Goal: Task Accomplishment & Management: Manage account settings

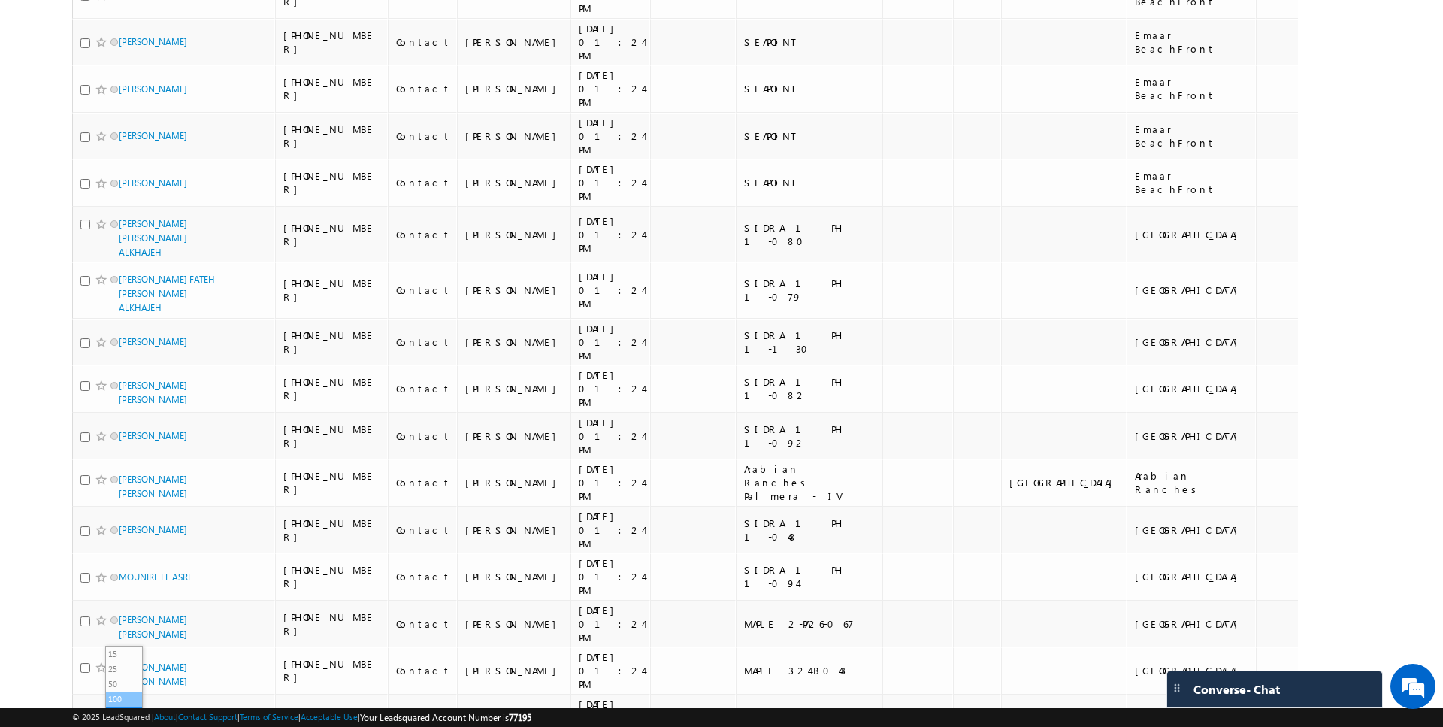
click at [126, 699] on li "100" at bounding box center [124, 699] width 36 height 15
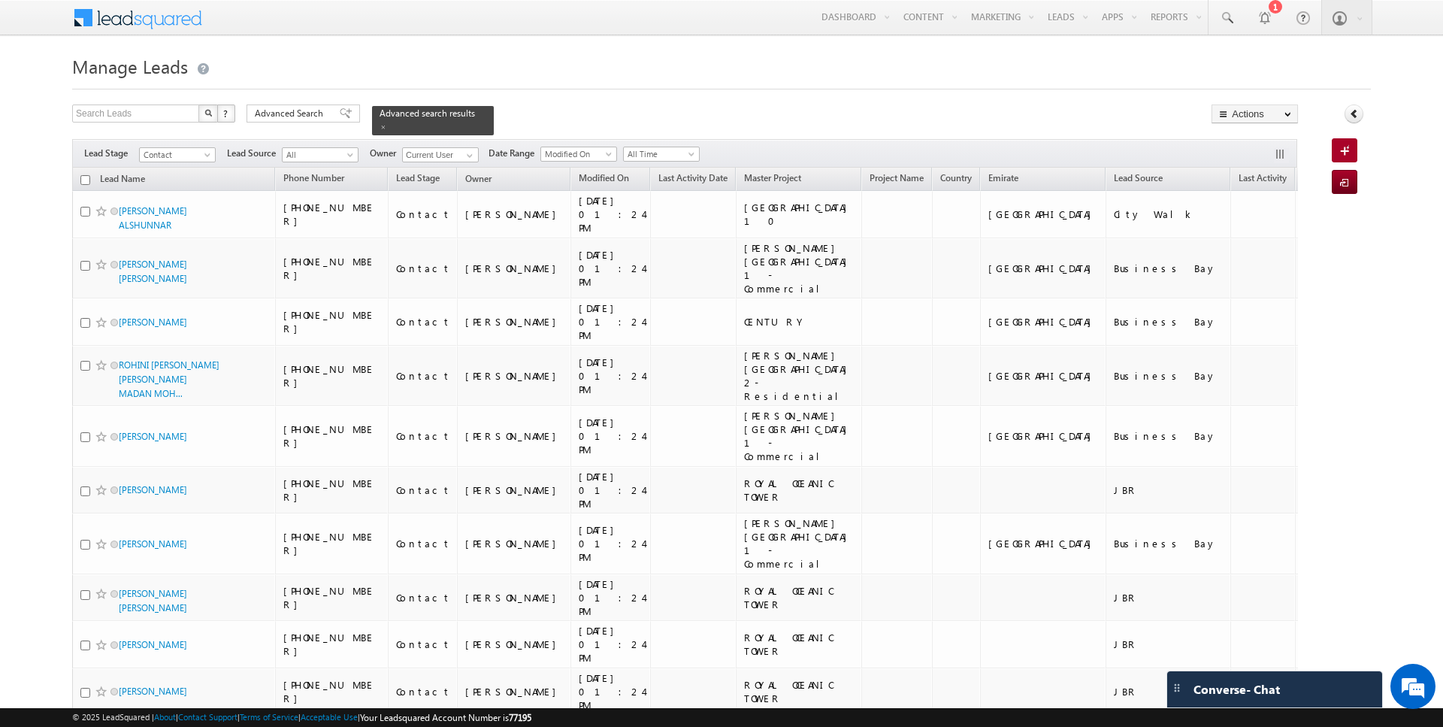
click at [86, 178] on input "checkbox" at bounding box center [85, 180] width 10 height 10
checkbox input "true"
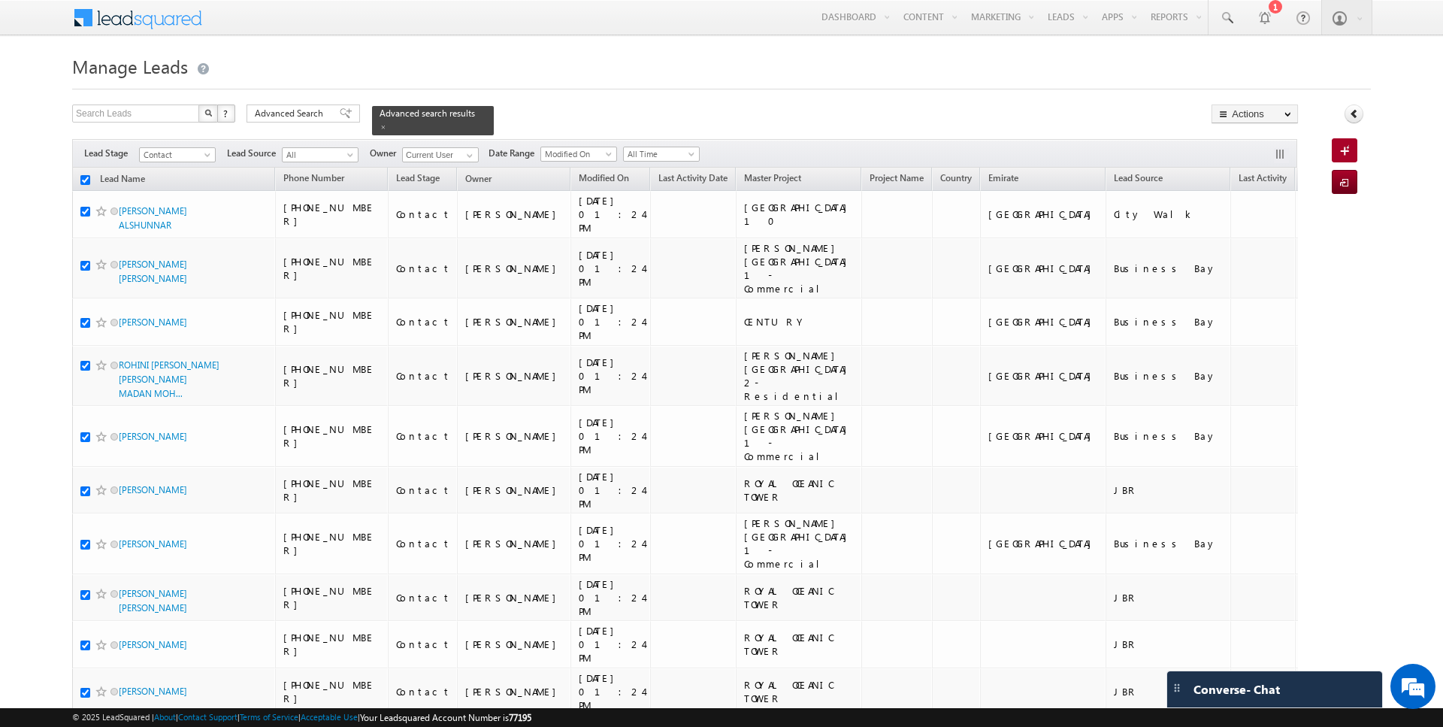
checkbox input "true"
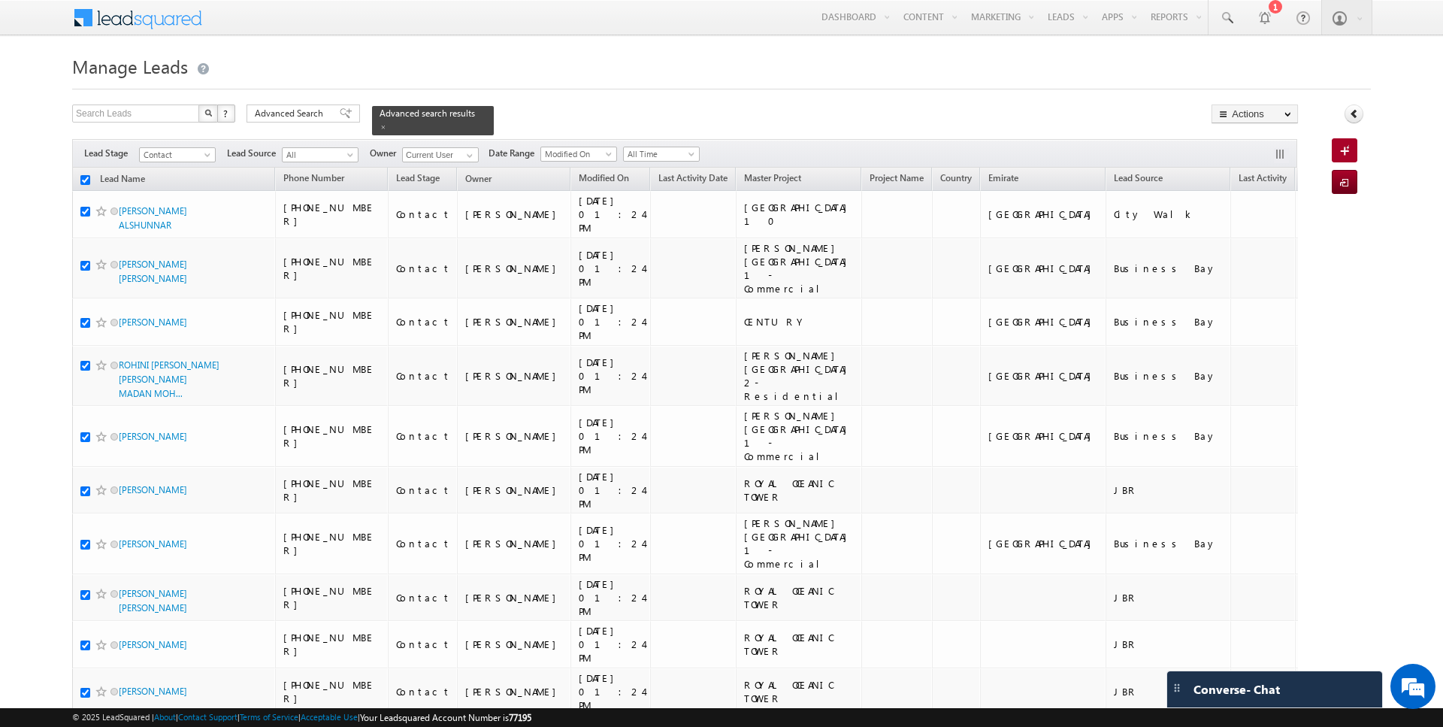
checkbox input "true"
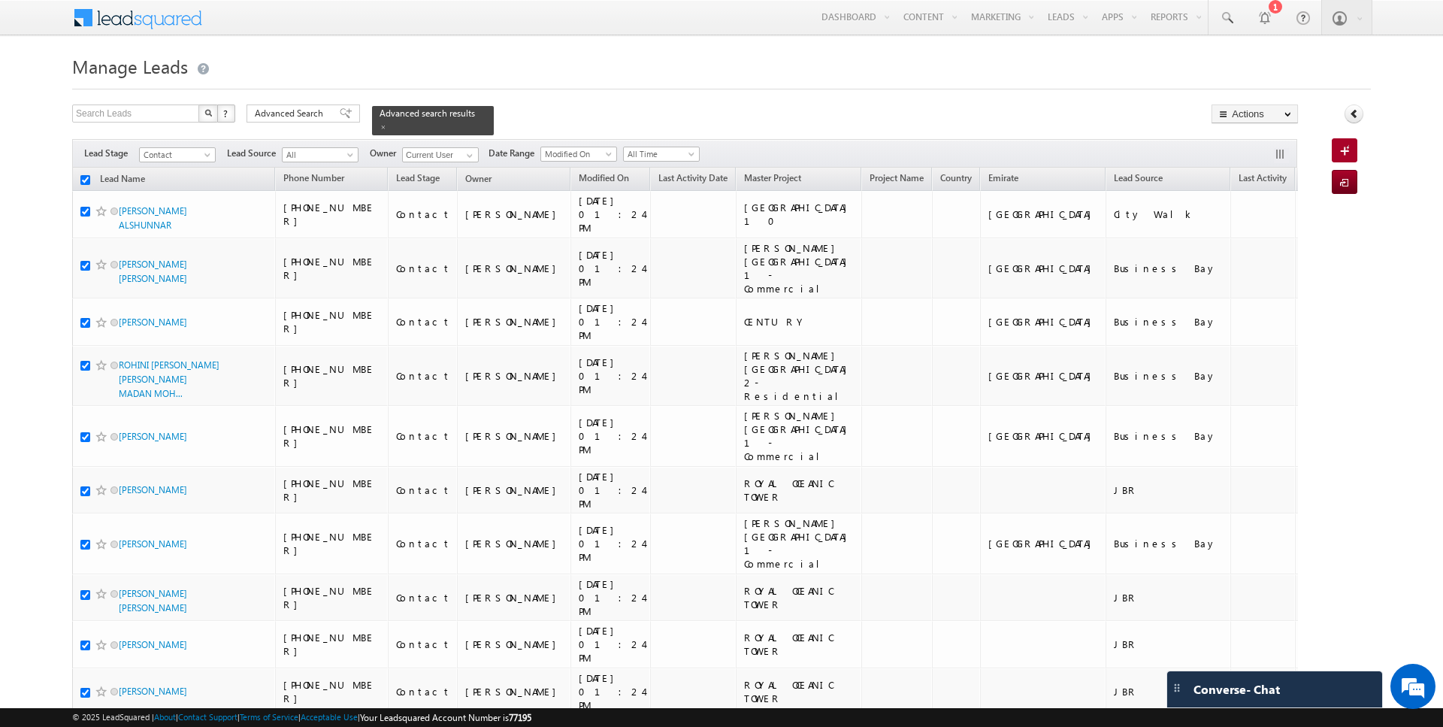
checkbox input "true"
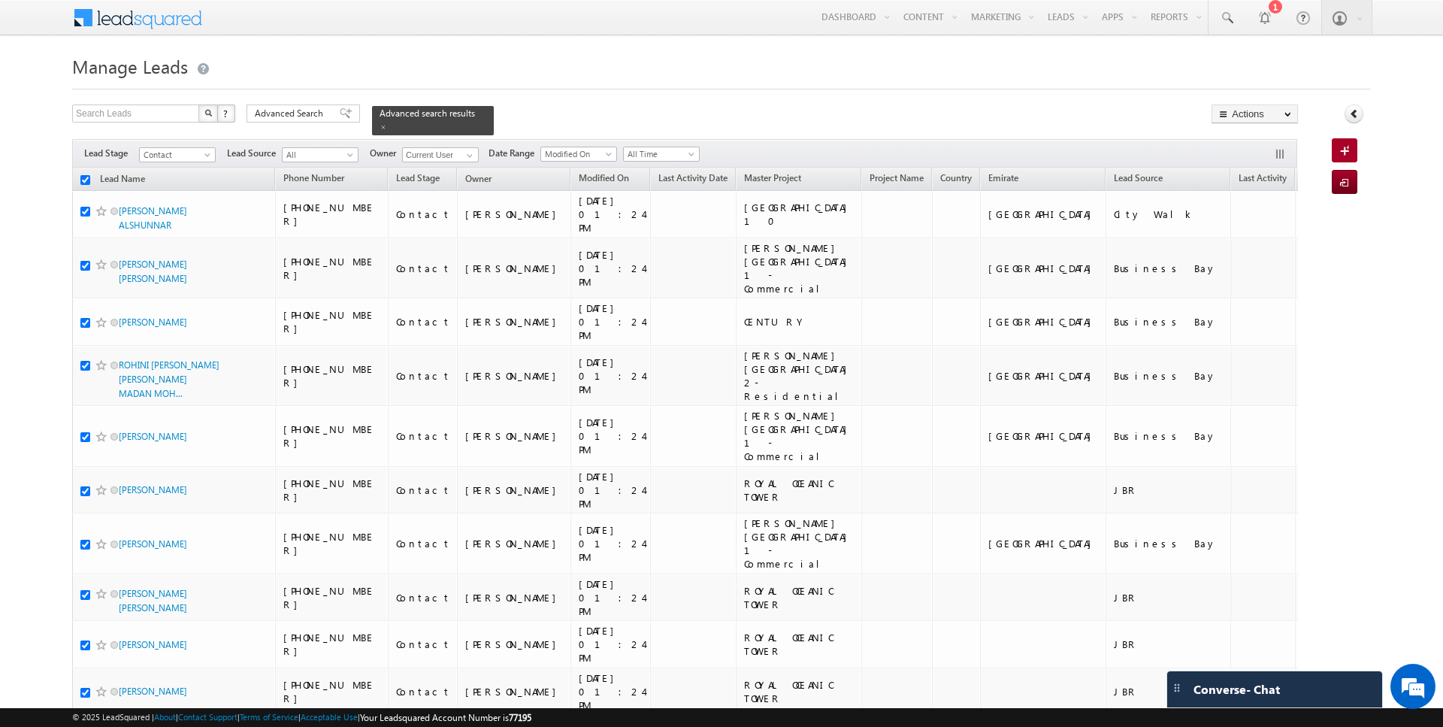
checkbox input "true"
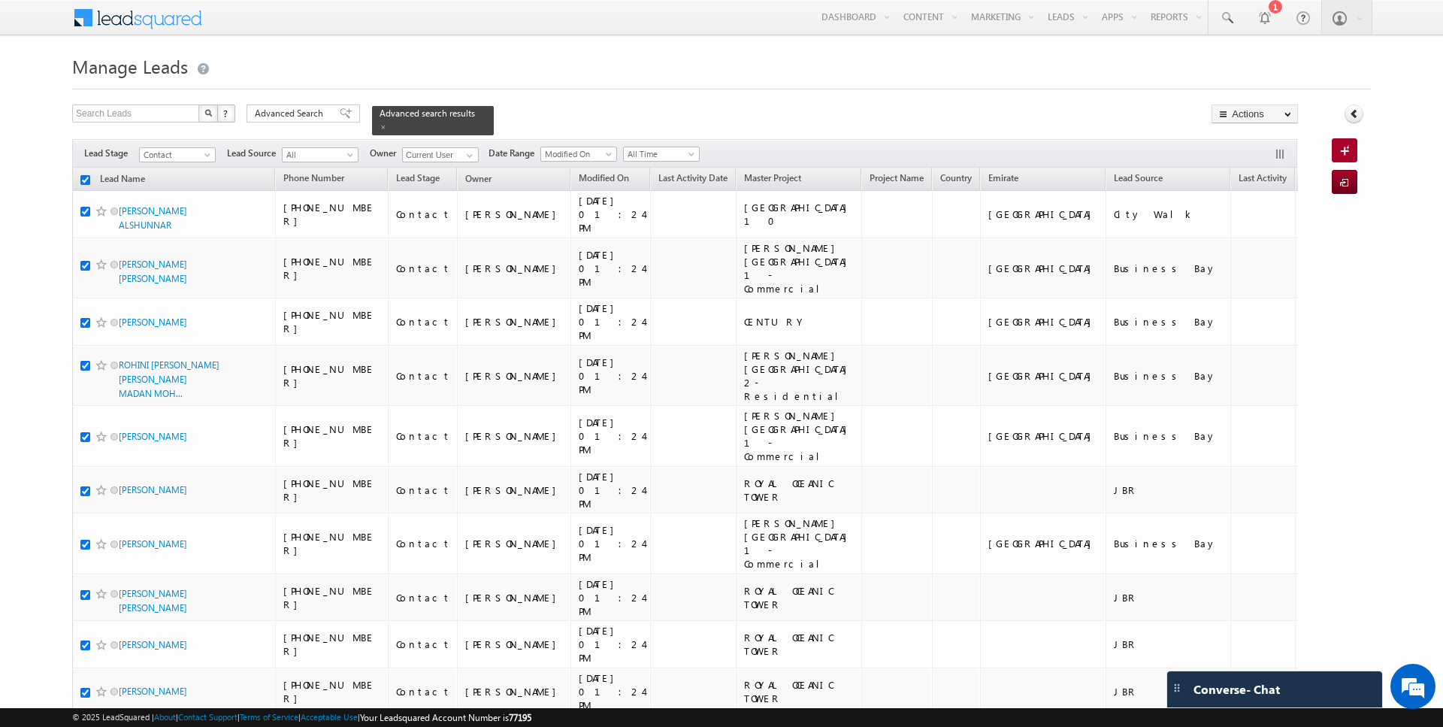
checkbox input "true"
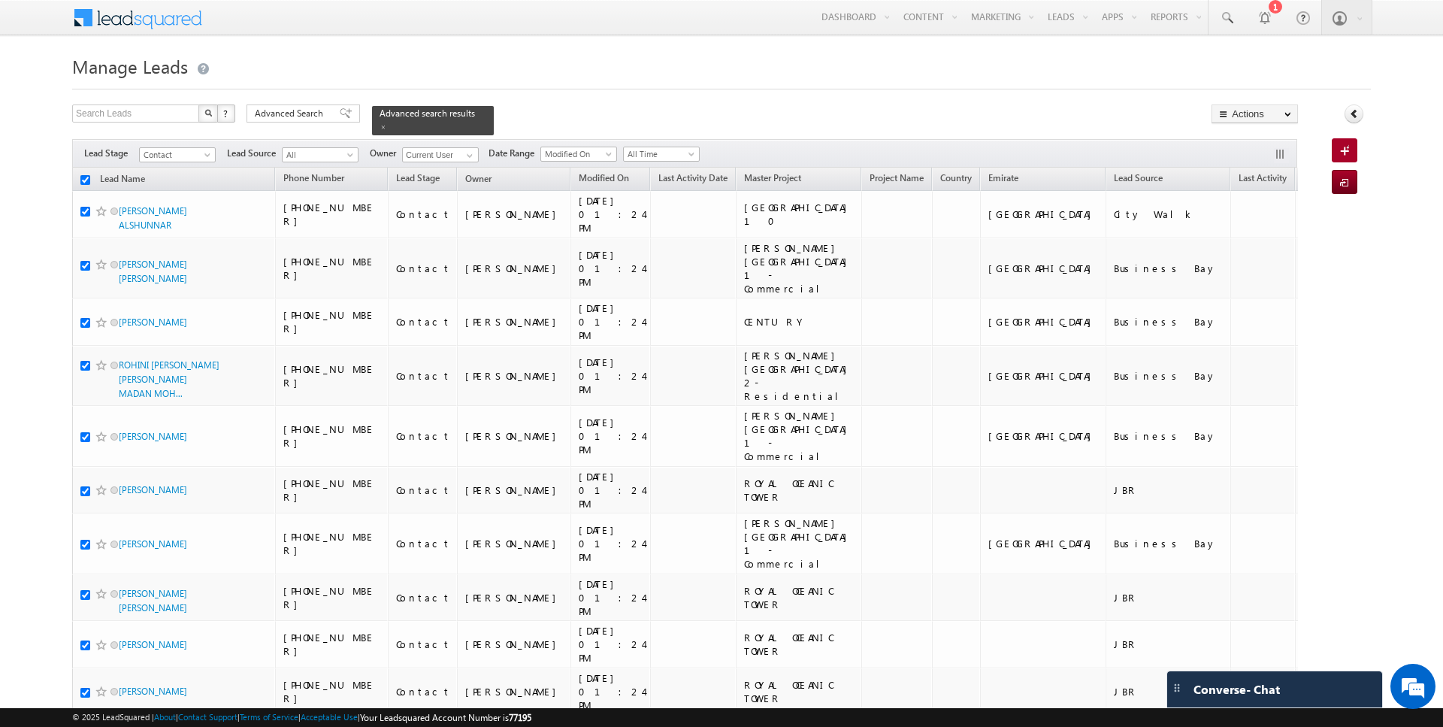
checkbox input "true"
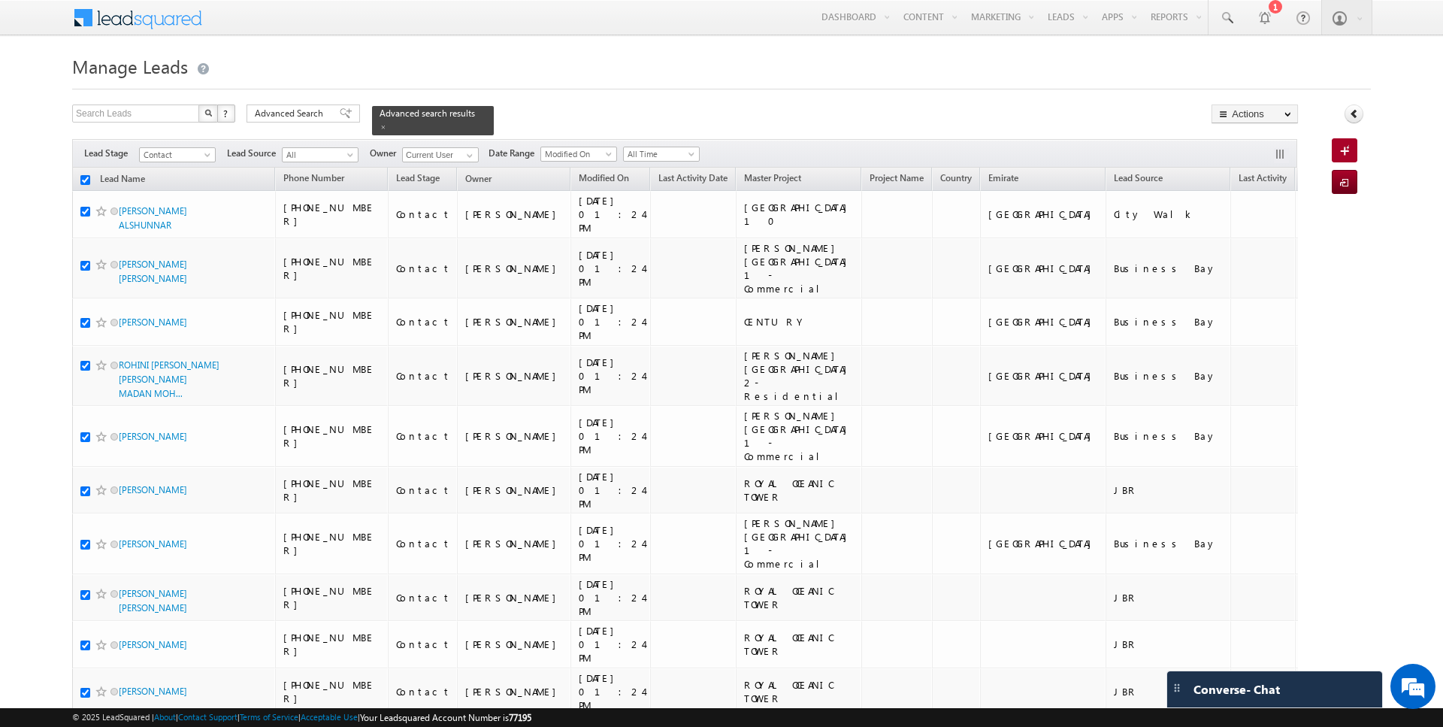
checkbox input "true"
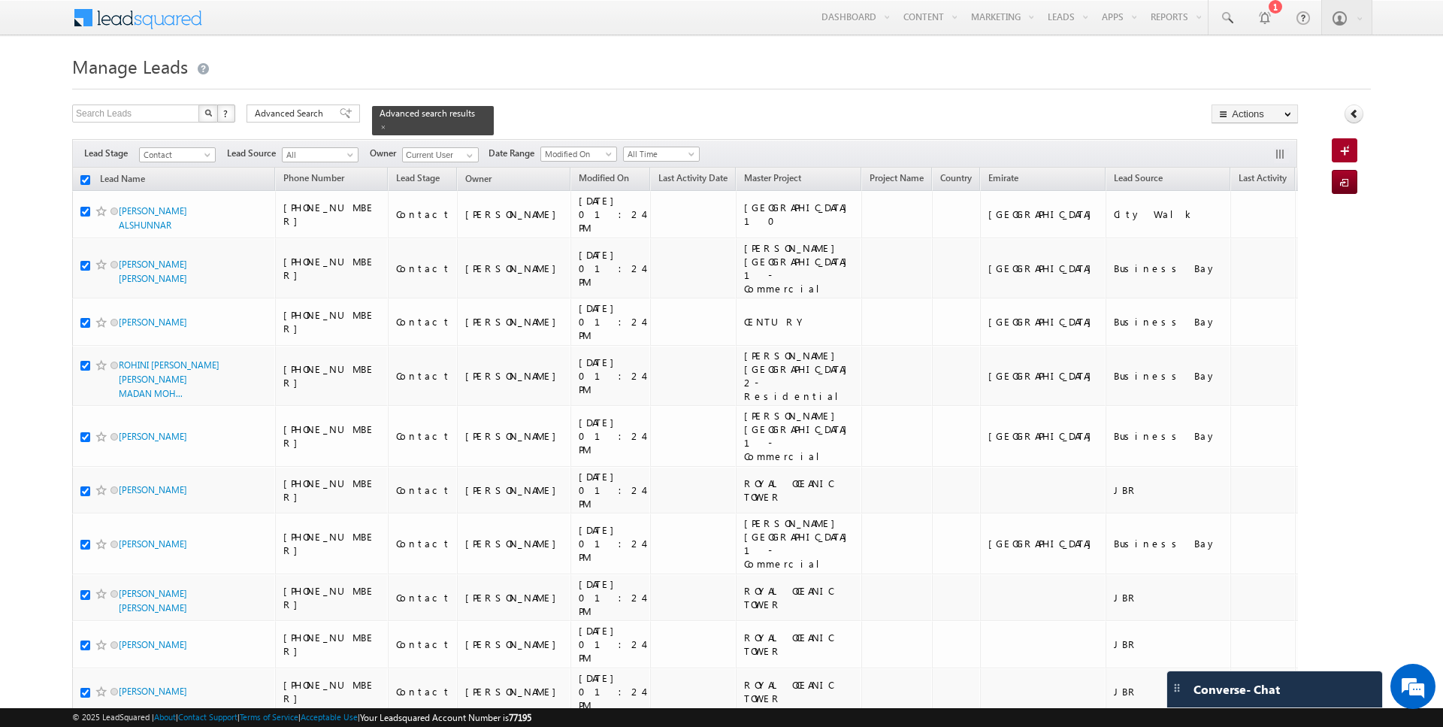
checkbox input "true"
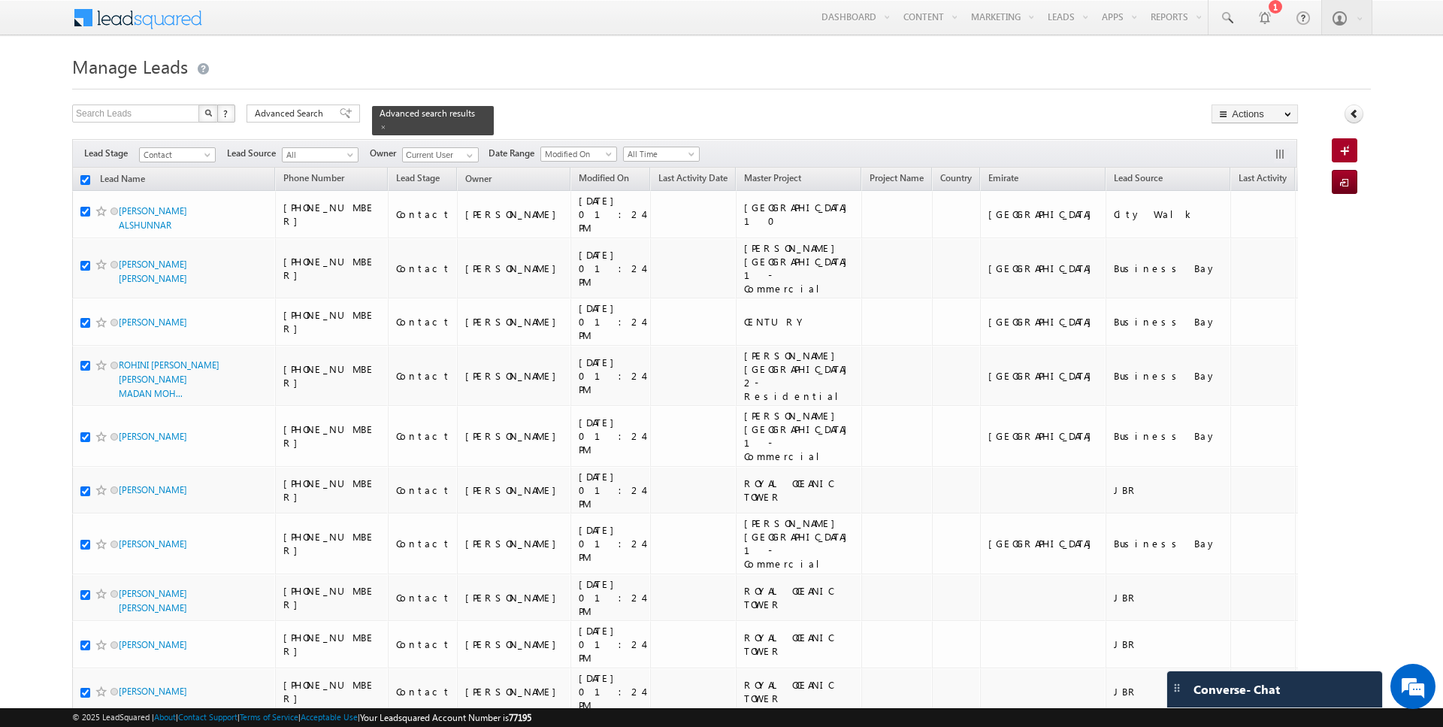
checkbox input "true"
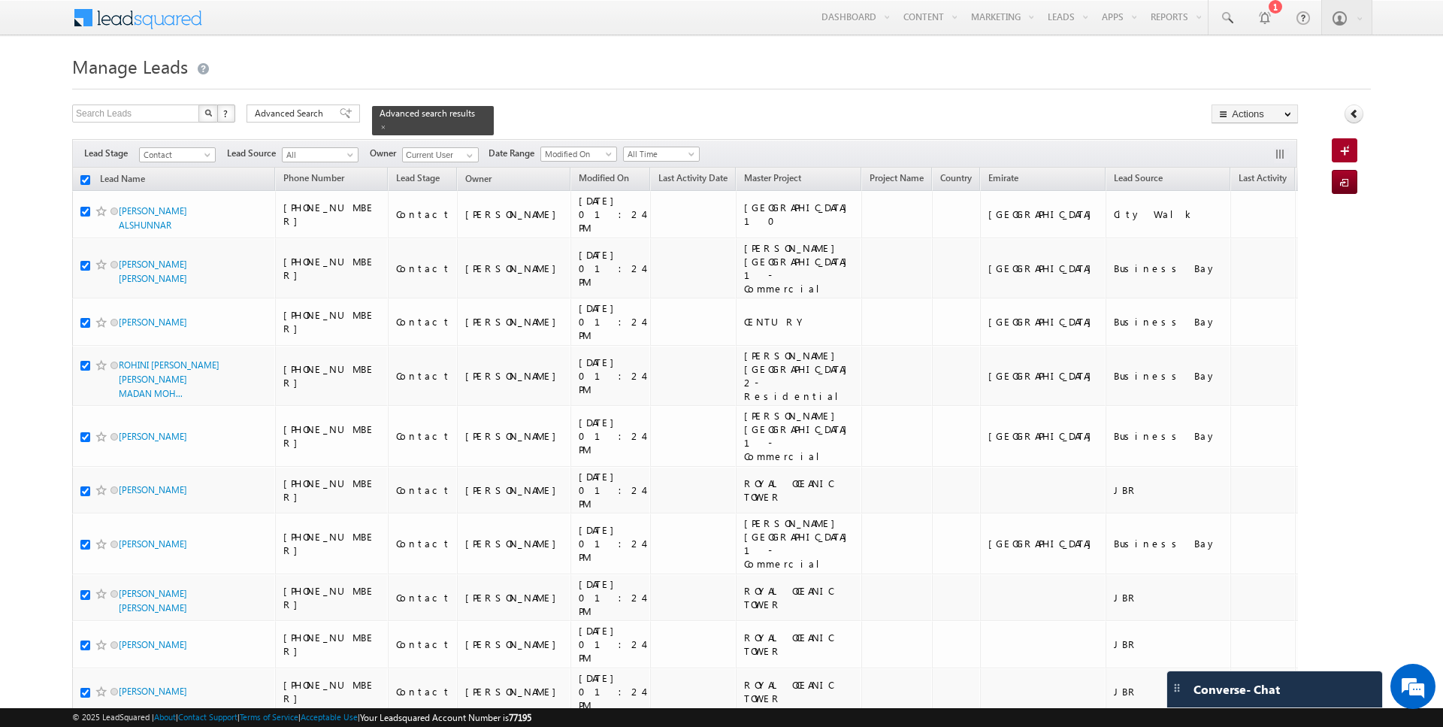
checkbox input "true"
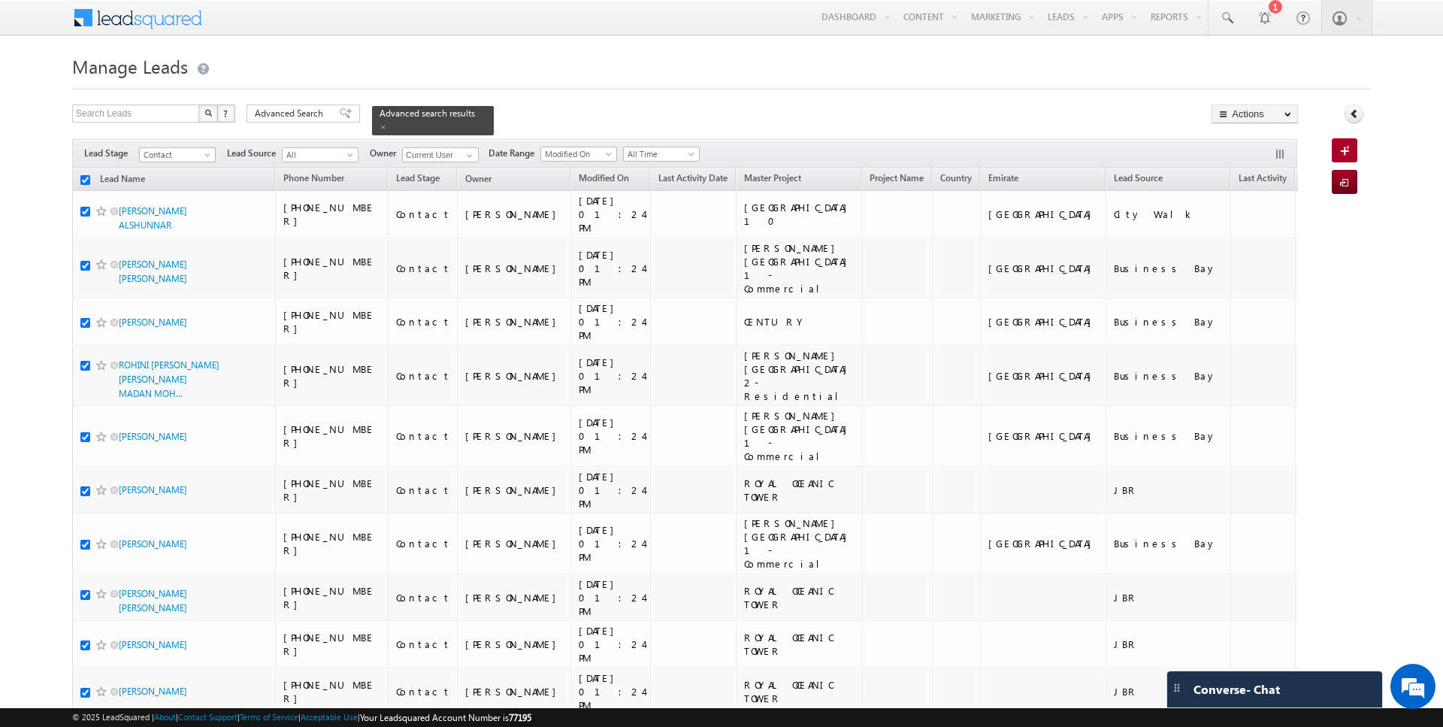
checkbox input "true"
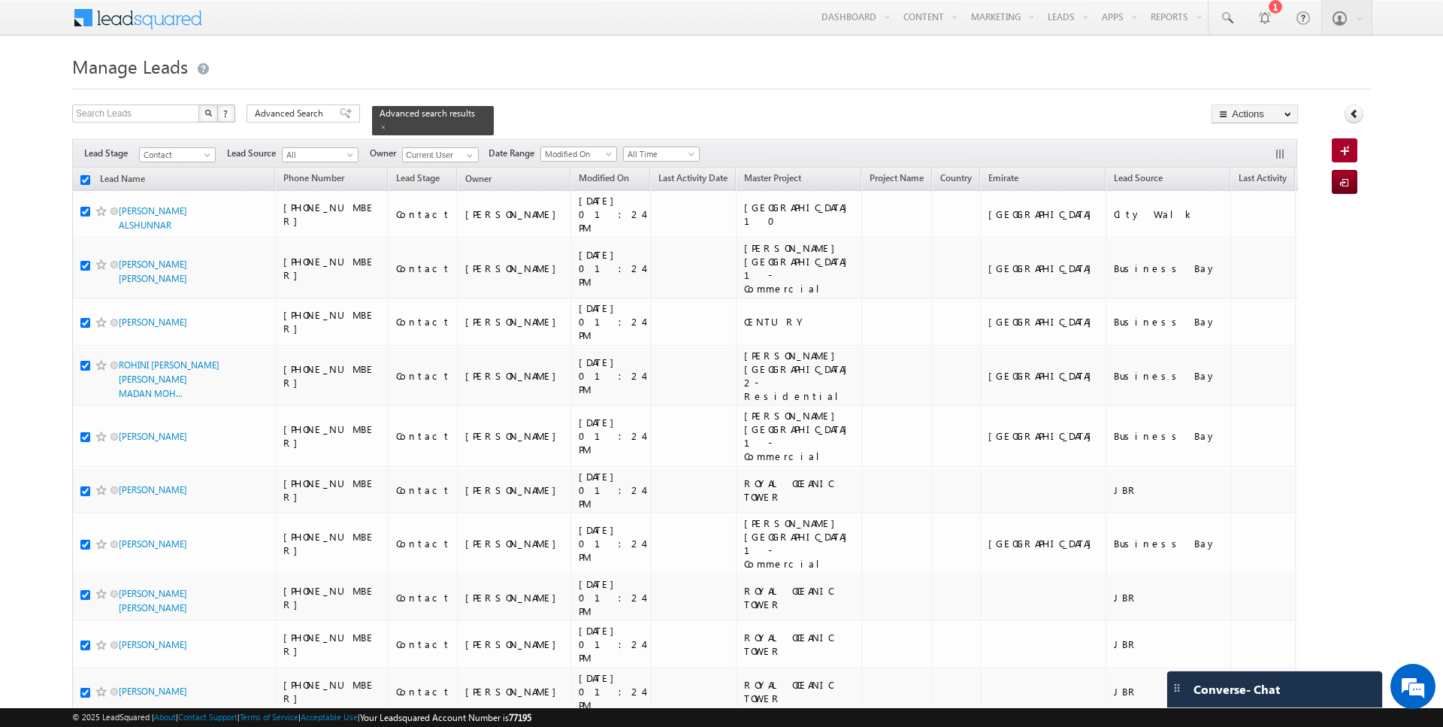
checkbox input "true"
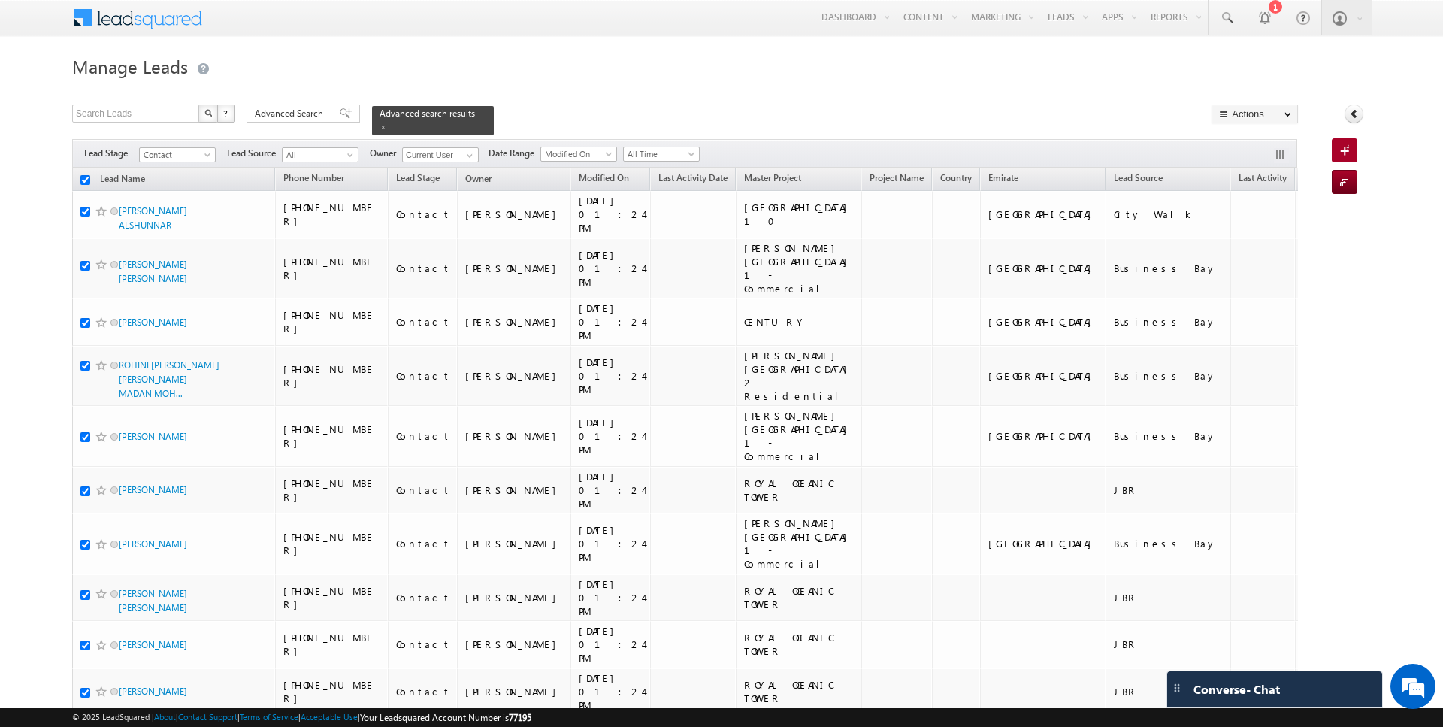
checkbox input "true"
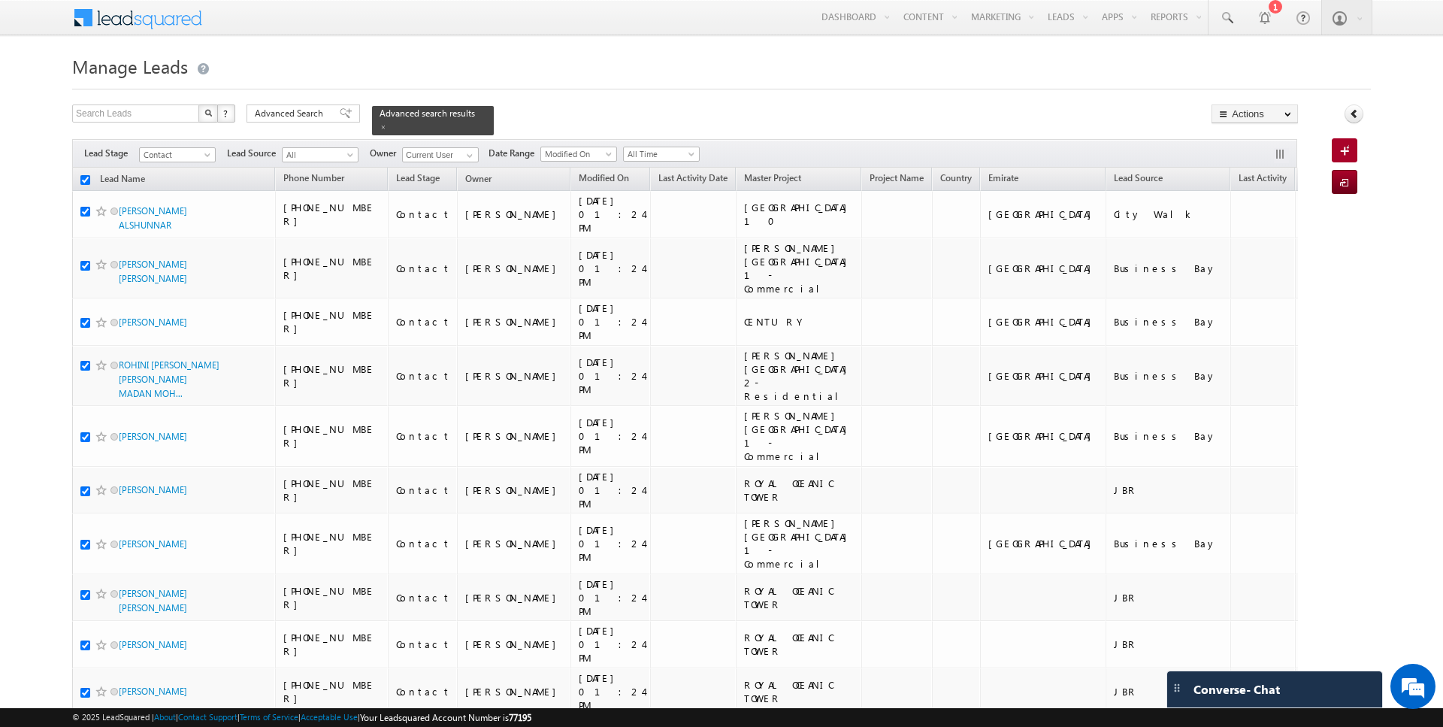
checkbox input "true"
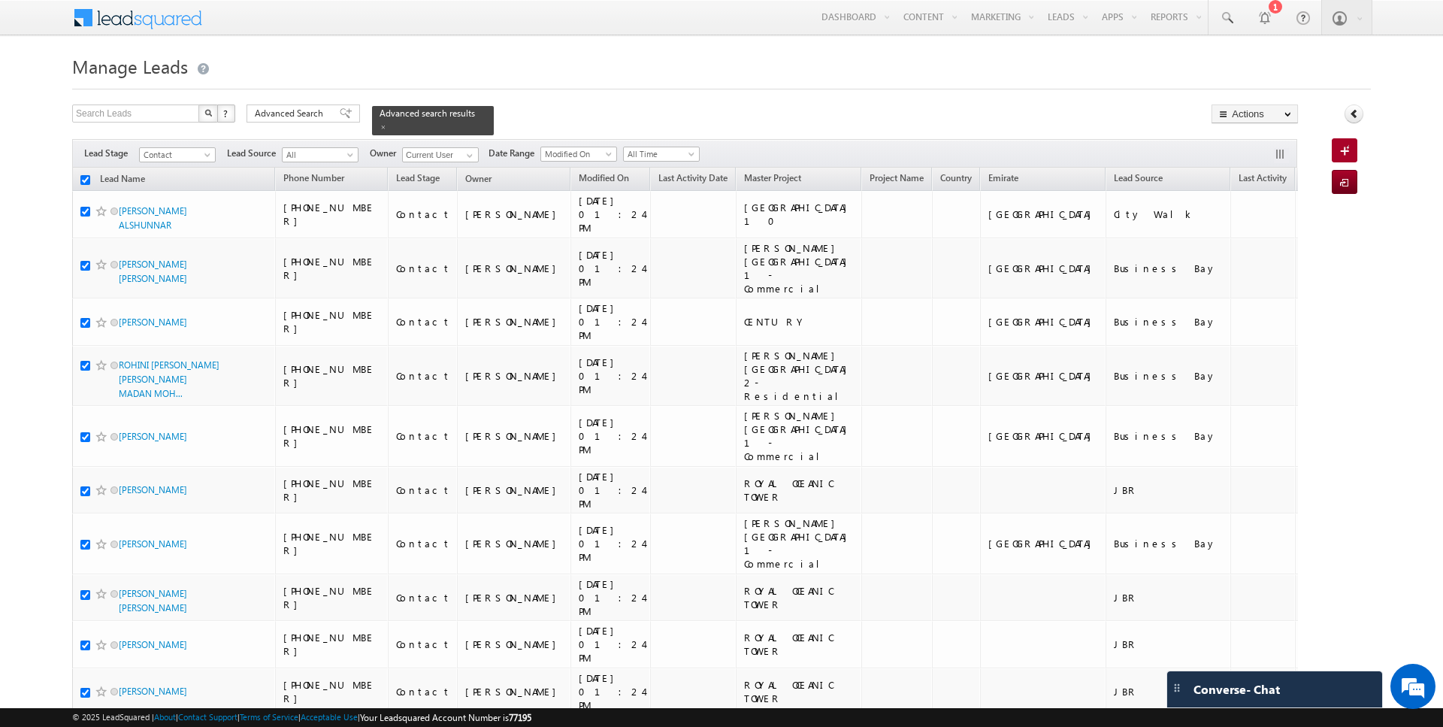
checkbox input "true"
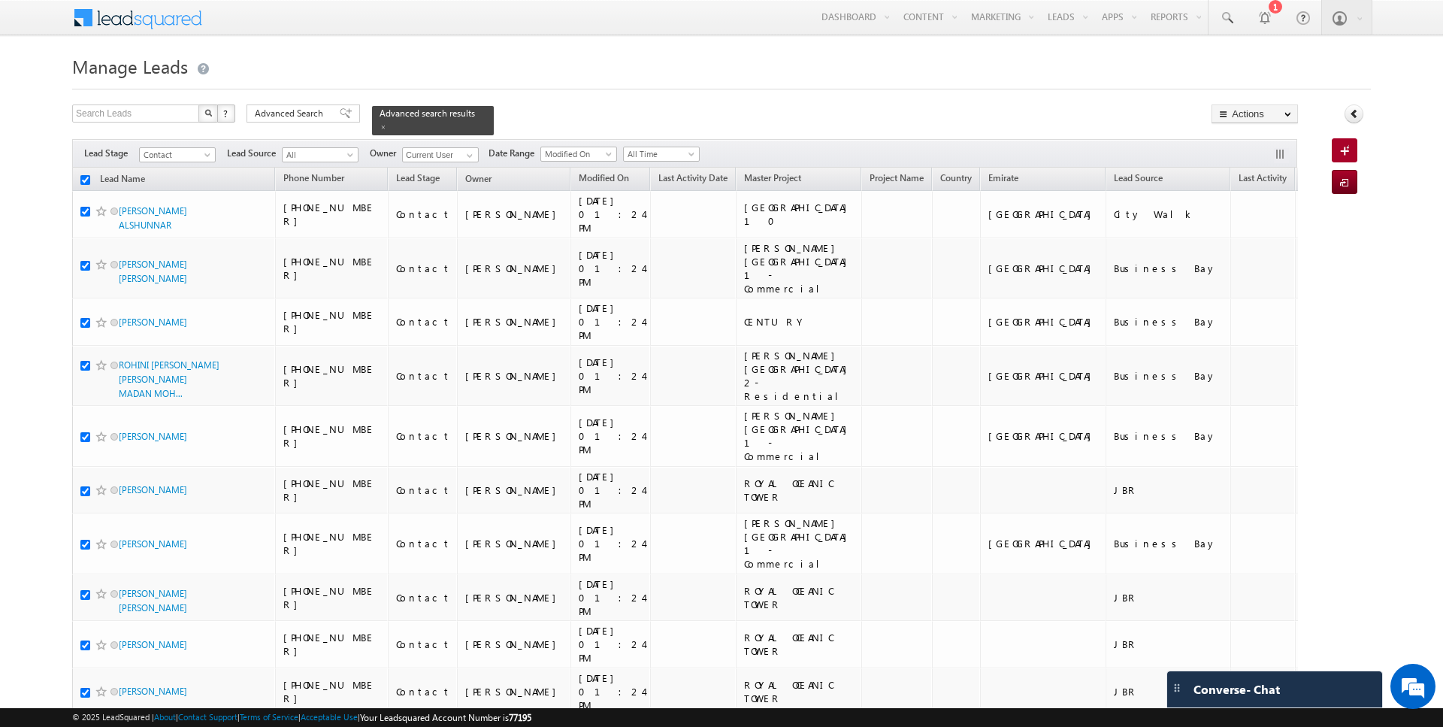
checkbox input "true"
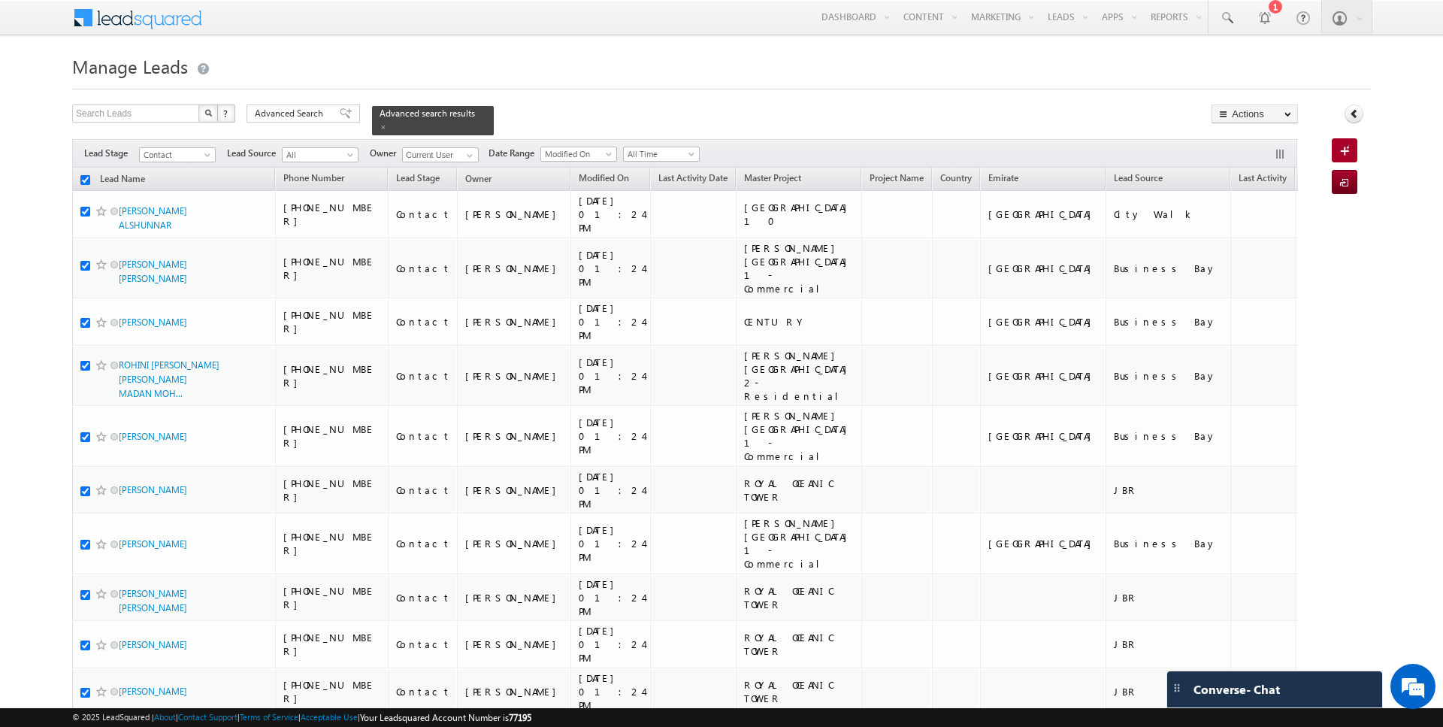
checkbox input "true"
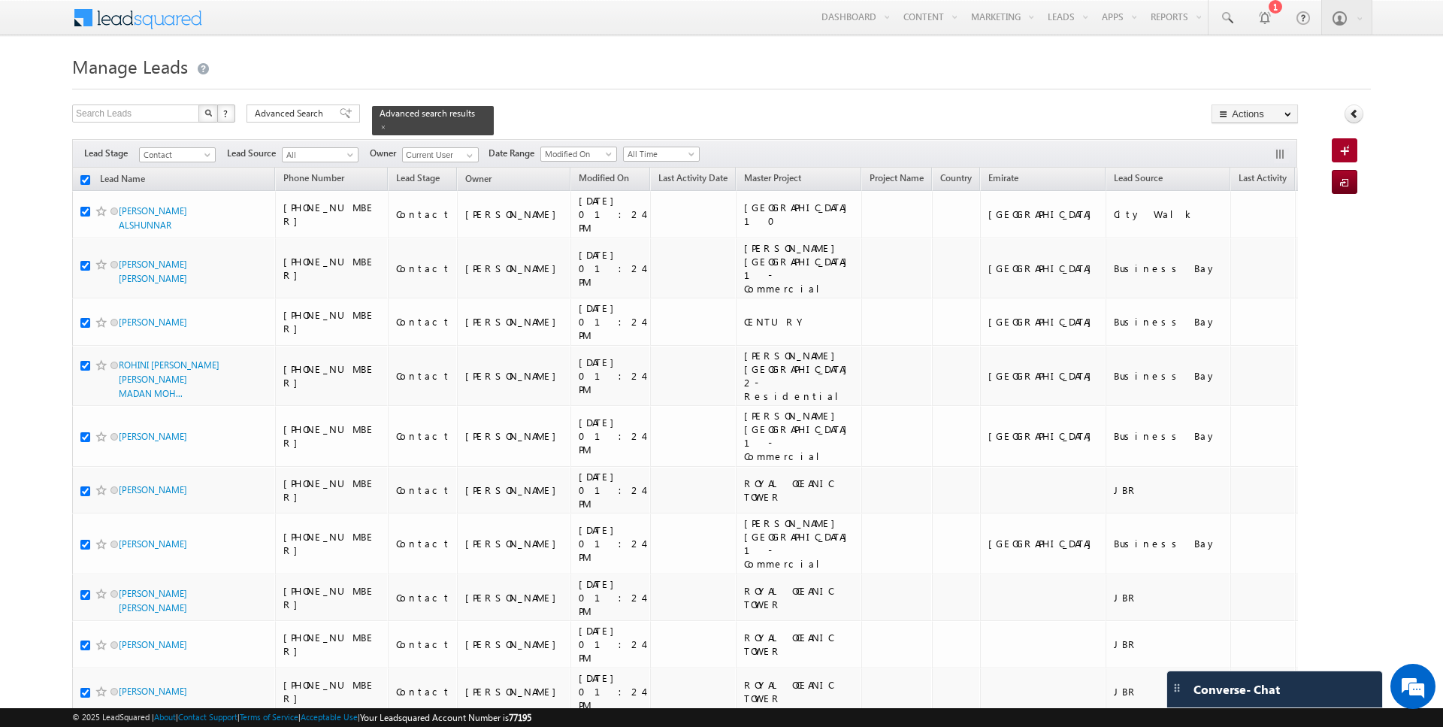
checkbox input "true"
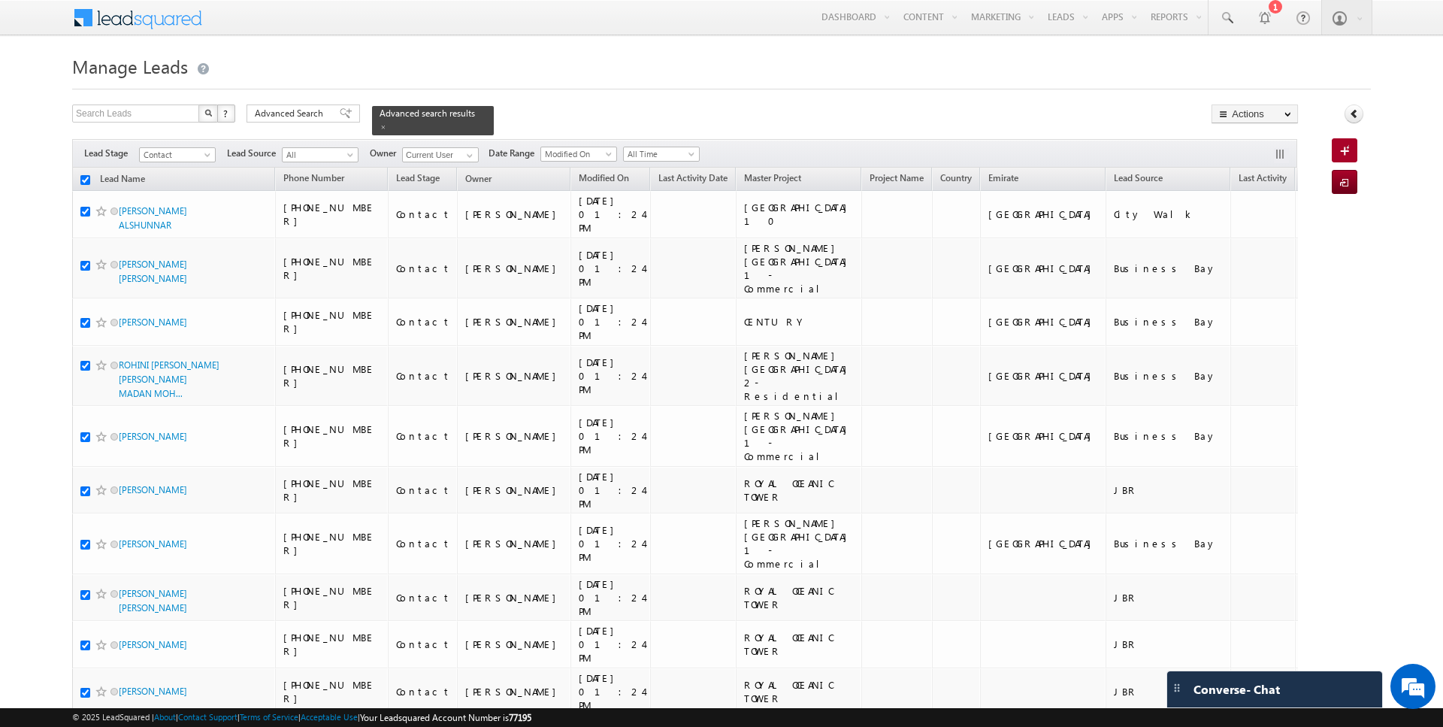
checkbox input "true"
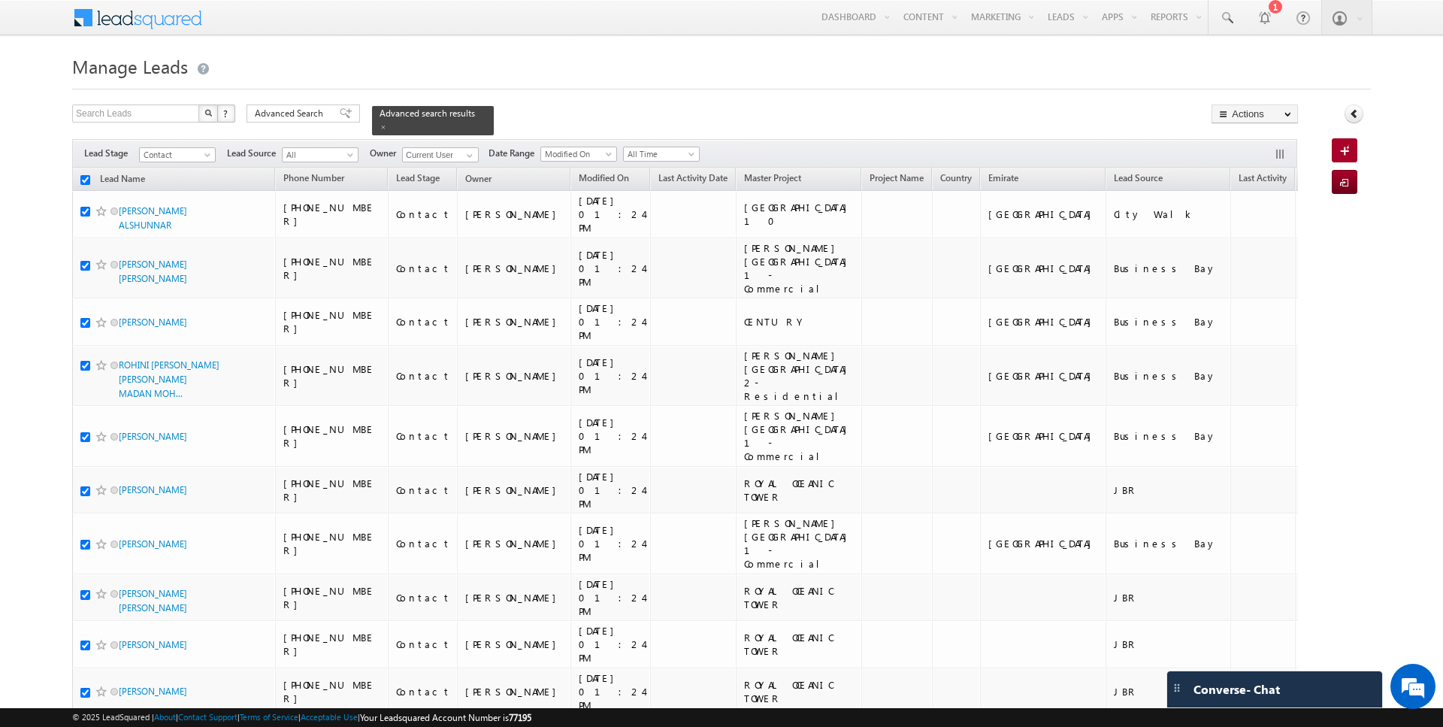
checkbox input "true"
click at [1261, 238] on link "Change Owner" at bounding box center [1255, 244] width 85 height 18
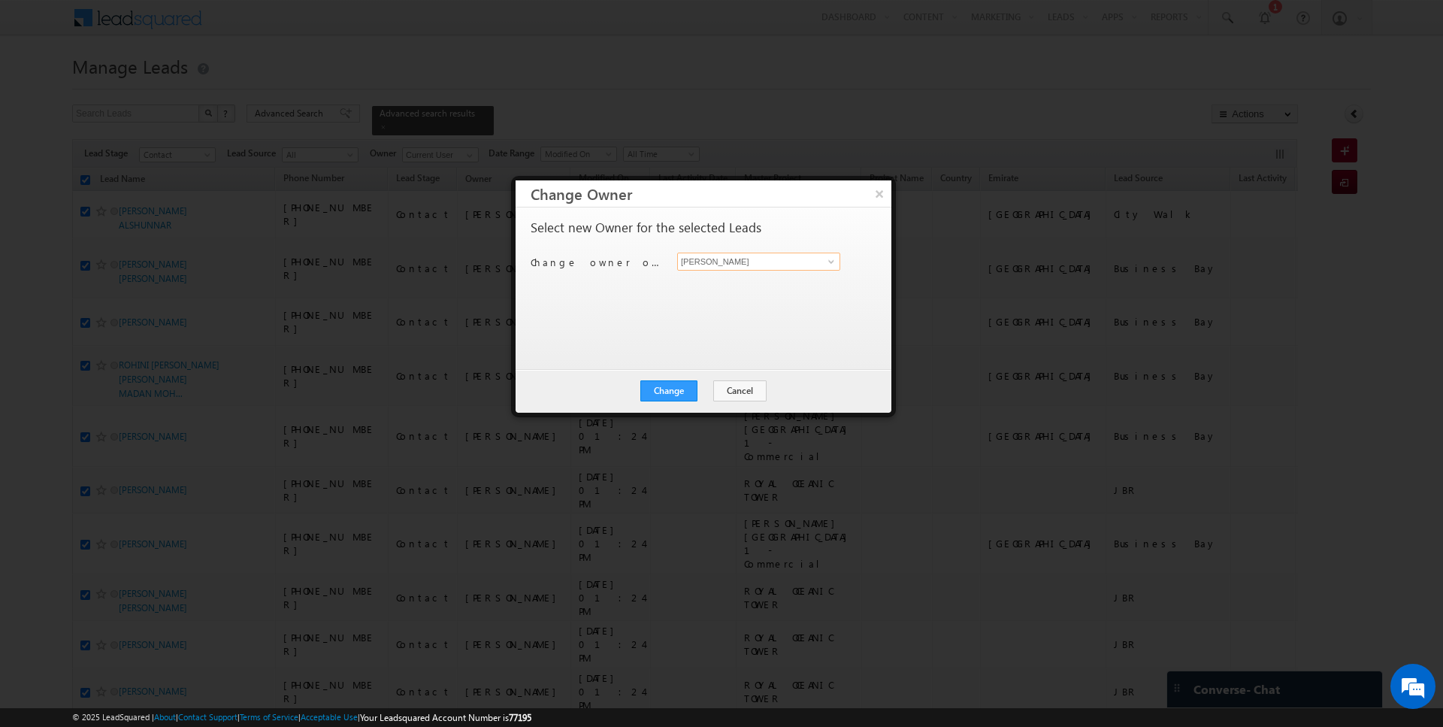
click at [756, 262] on input "[PERSON_NAME]" at bounding box center [758, 262] width 163 height 18
type input "SUNNY MEHROTRA"
click at [663, 389] on button "Change" at bounding box center [668, 390] width 57 height 21
click at [695, 389] on button "Close" at bounding box center [706, 390] width 48 height 21
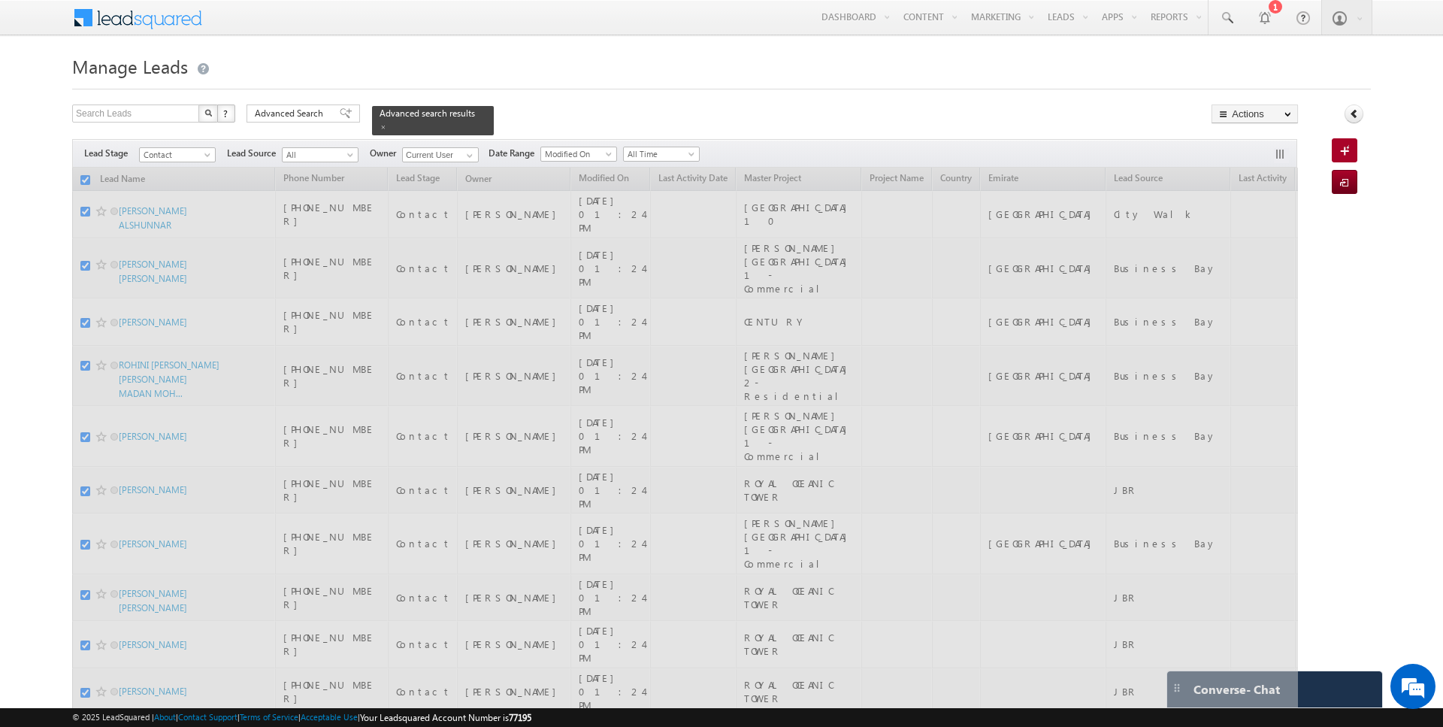
checkbox input "false"
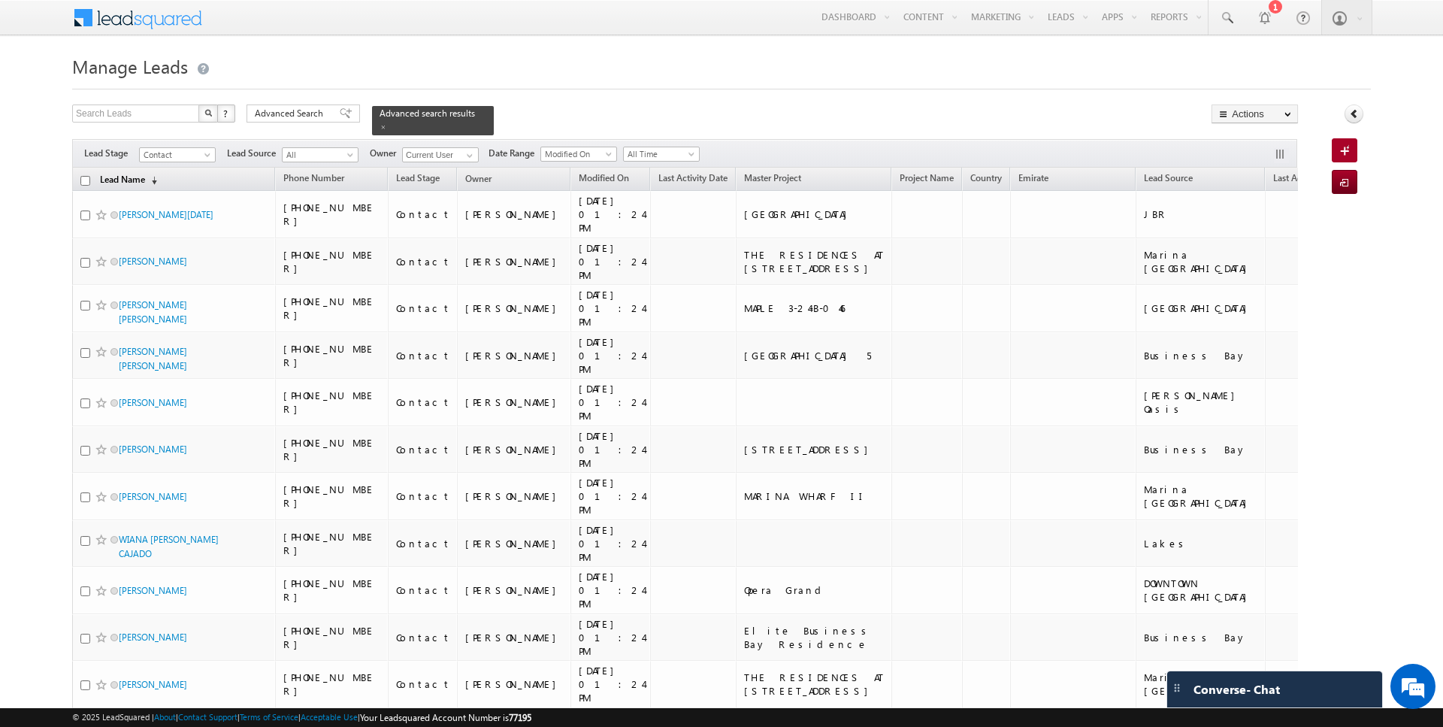
click at [129, 180] on link "Lead Name (sorted descending)" at bounding box center [128, 181] width 72 height 20
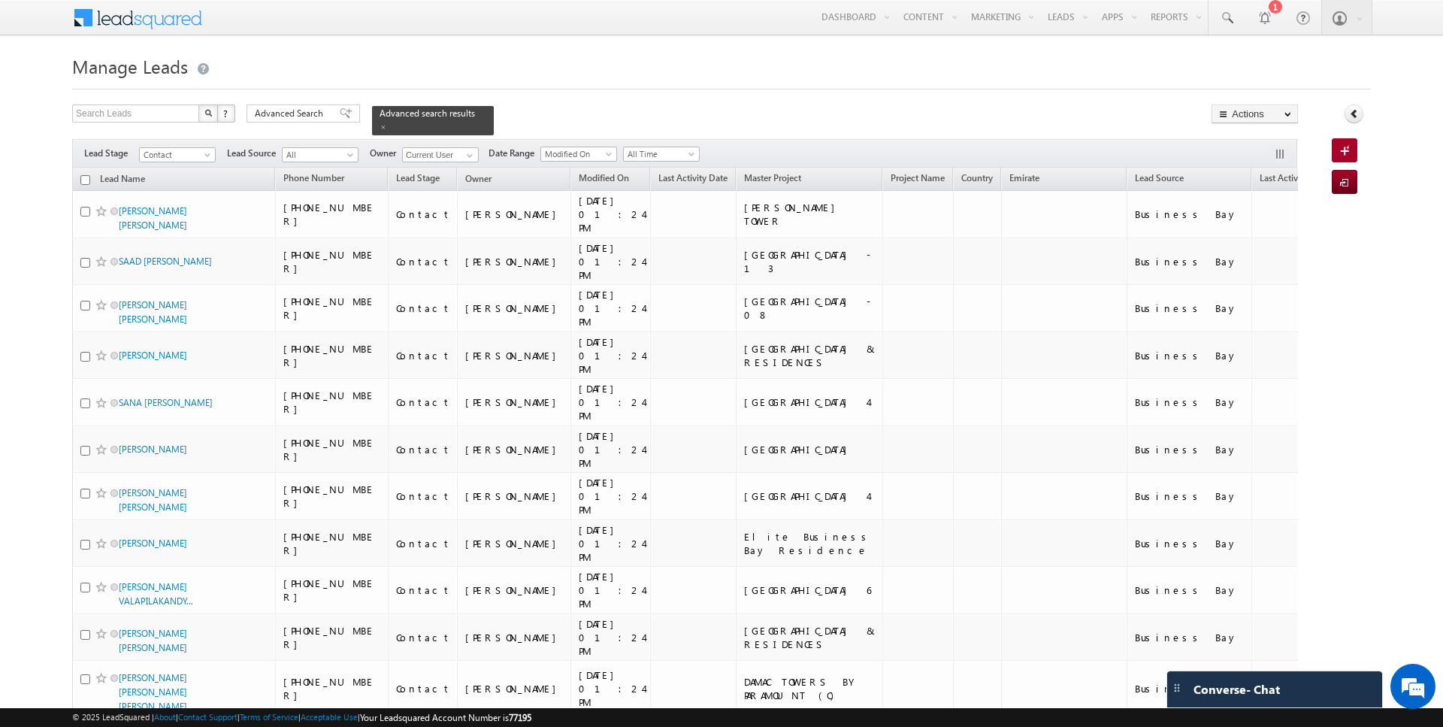
click at [82, 178] on input "checkbox" at bounding box center [85, 180] width 10 height 10
checkbox input "true"
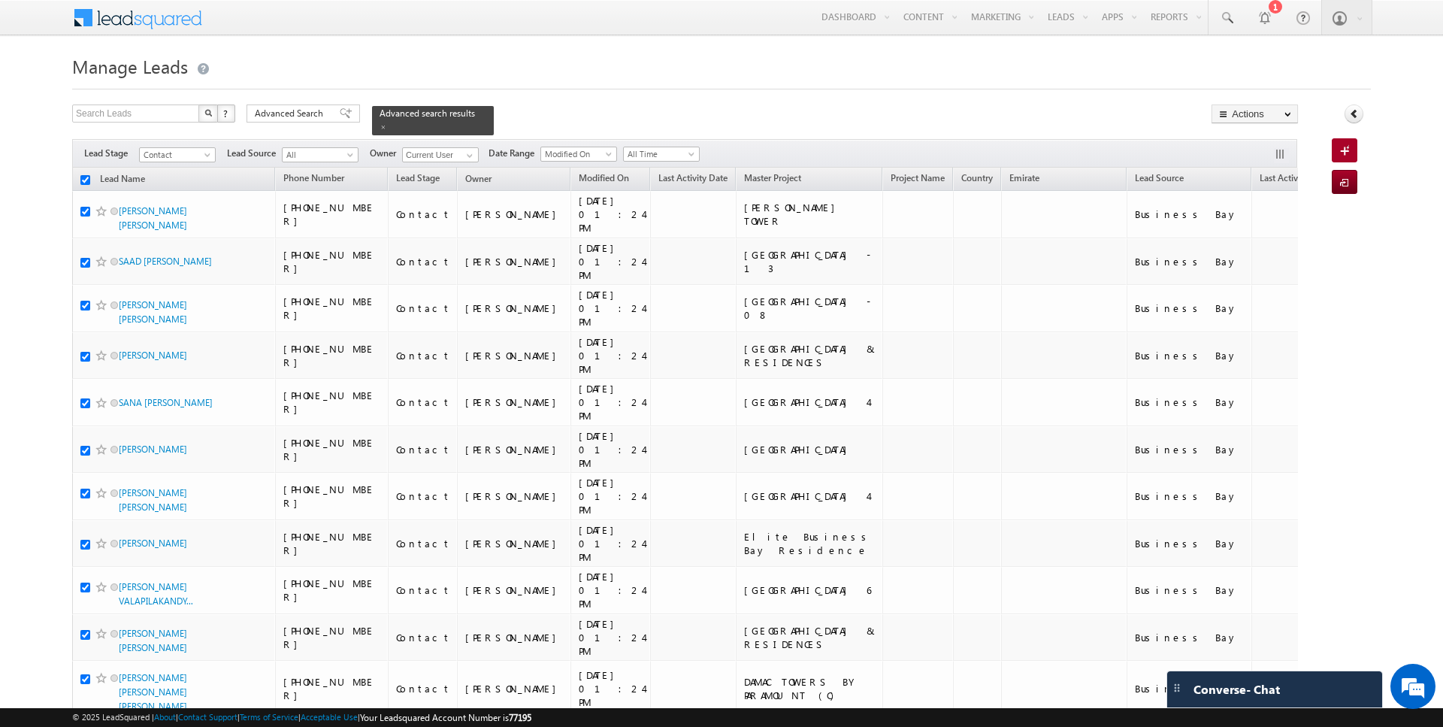
checkbox input "true"
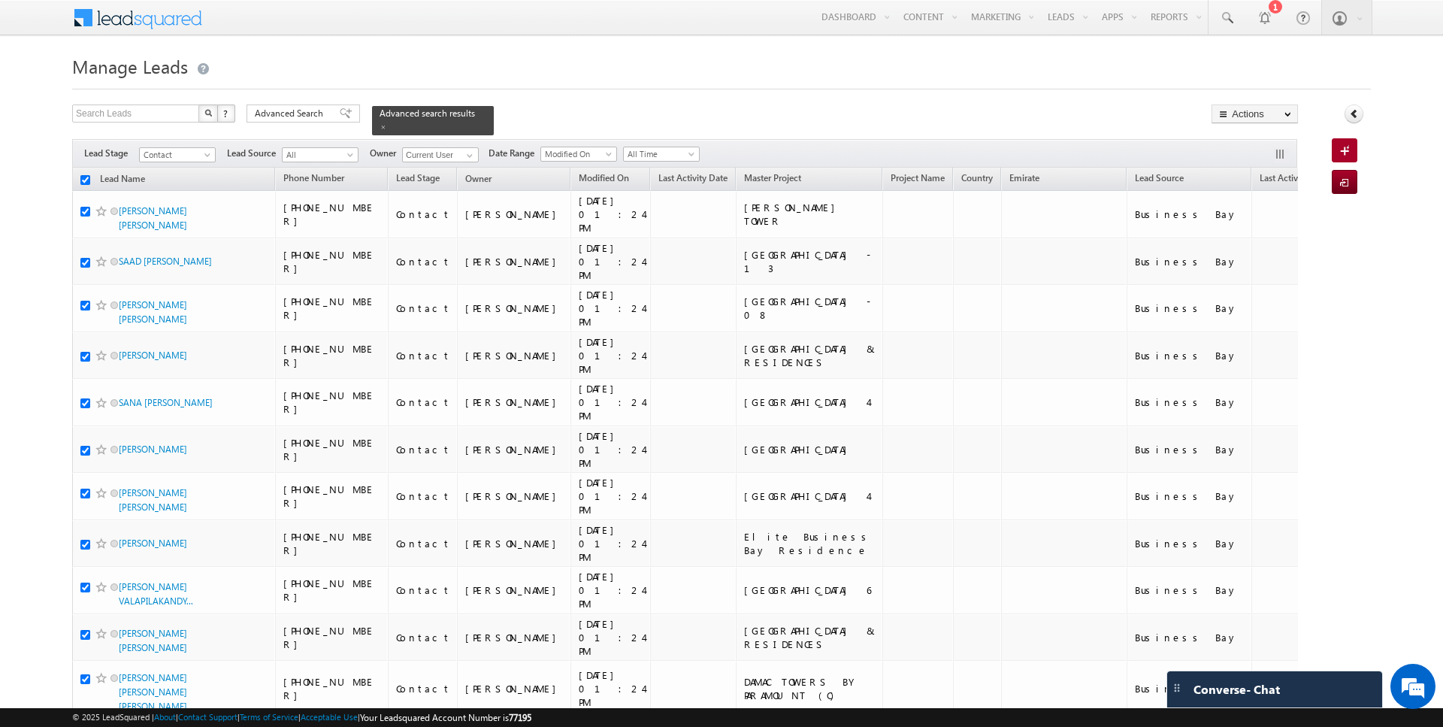
checkbox input "true"
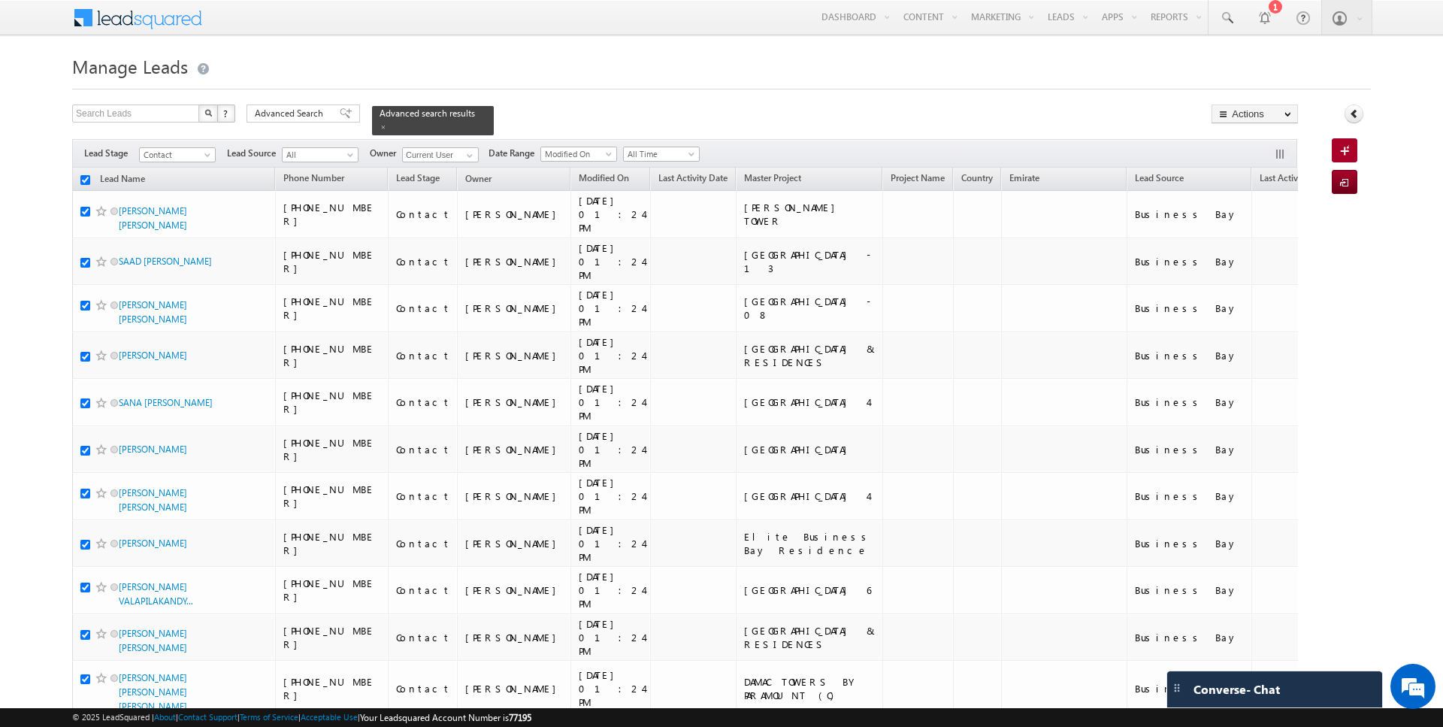
checkbox input "true"
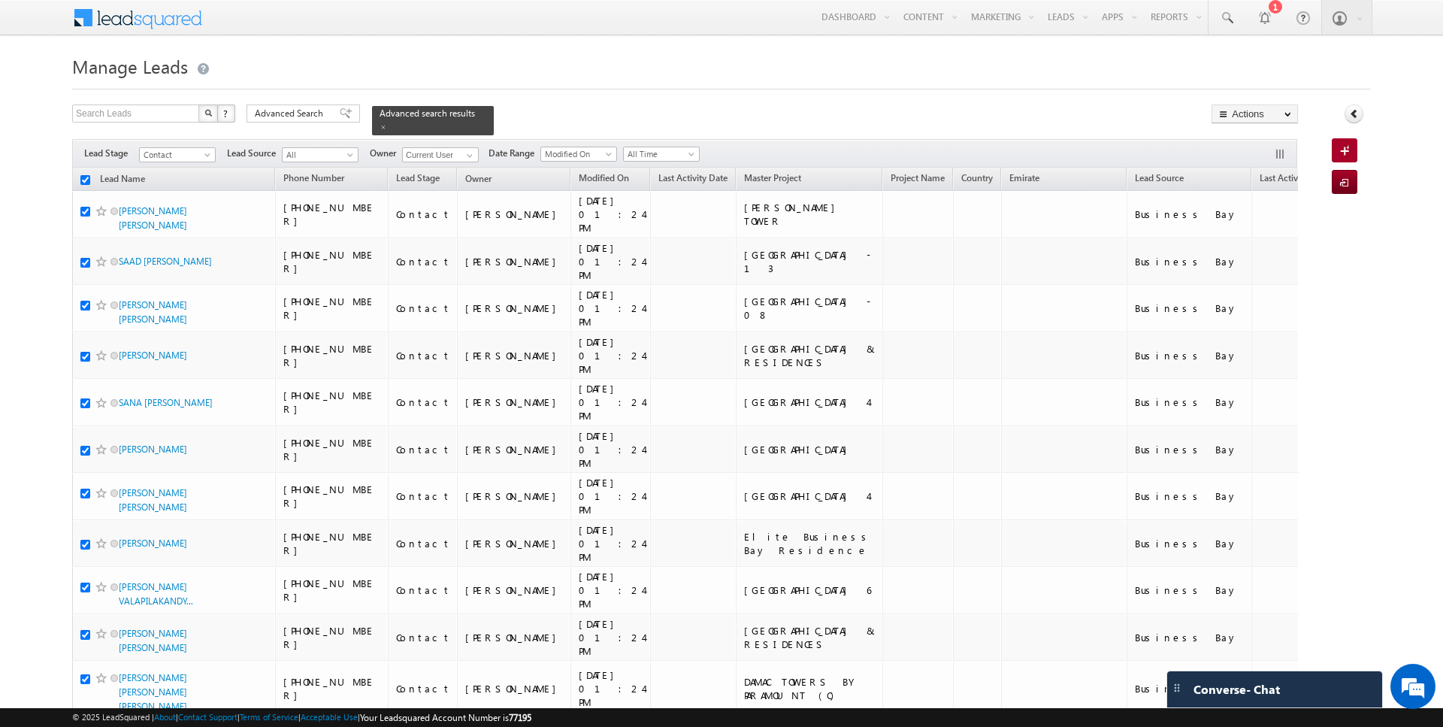
checkbox input "true"
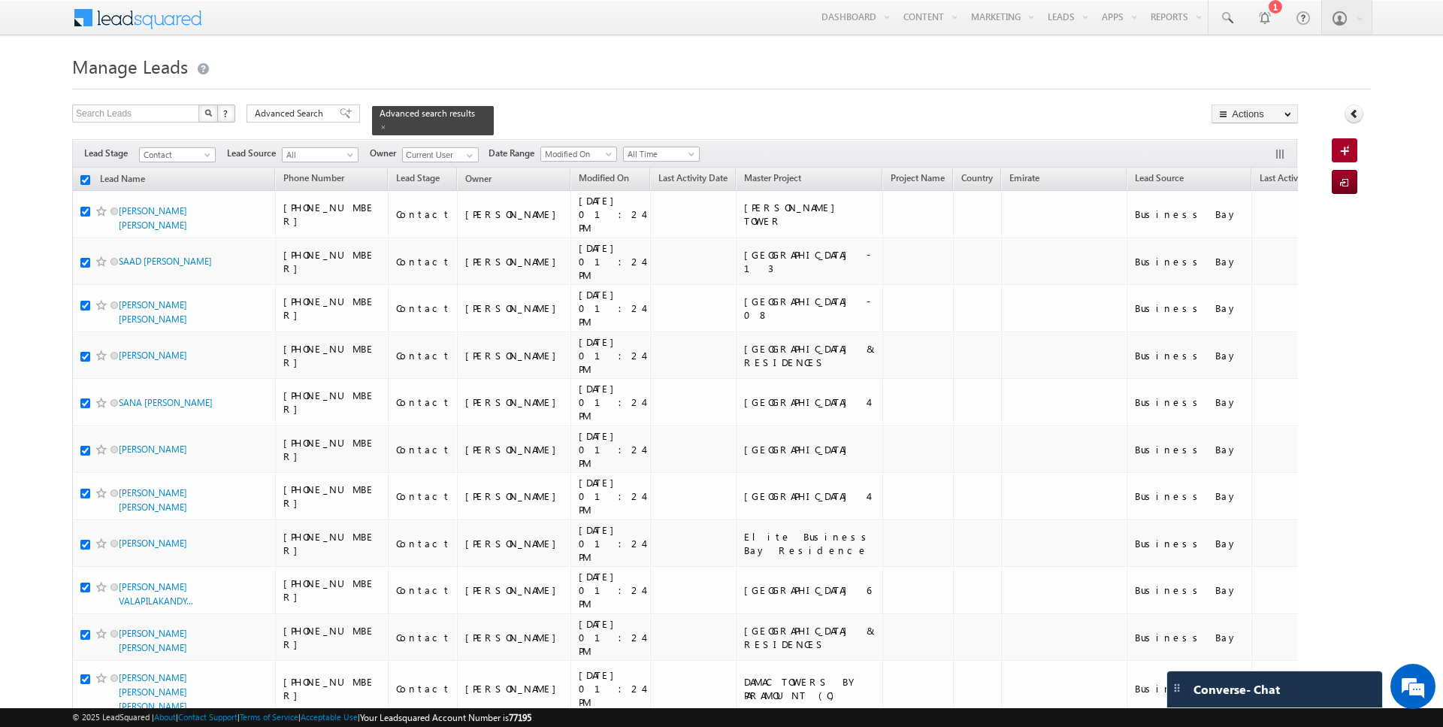
checkbox input "true"
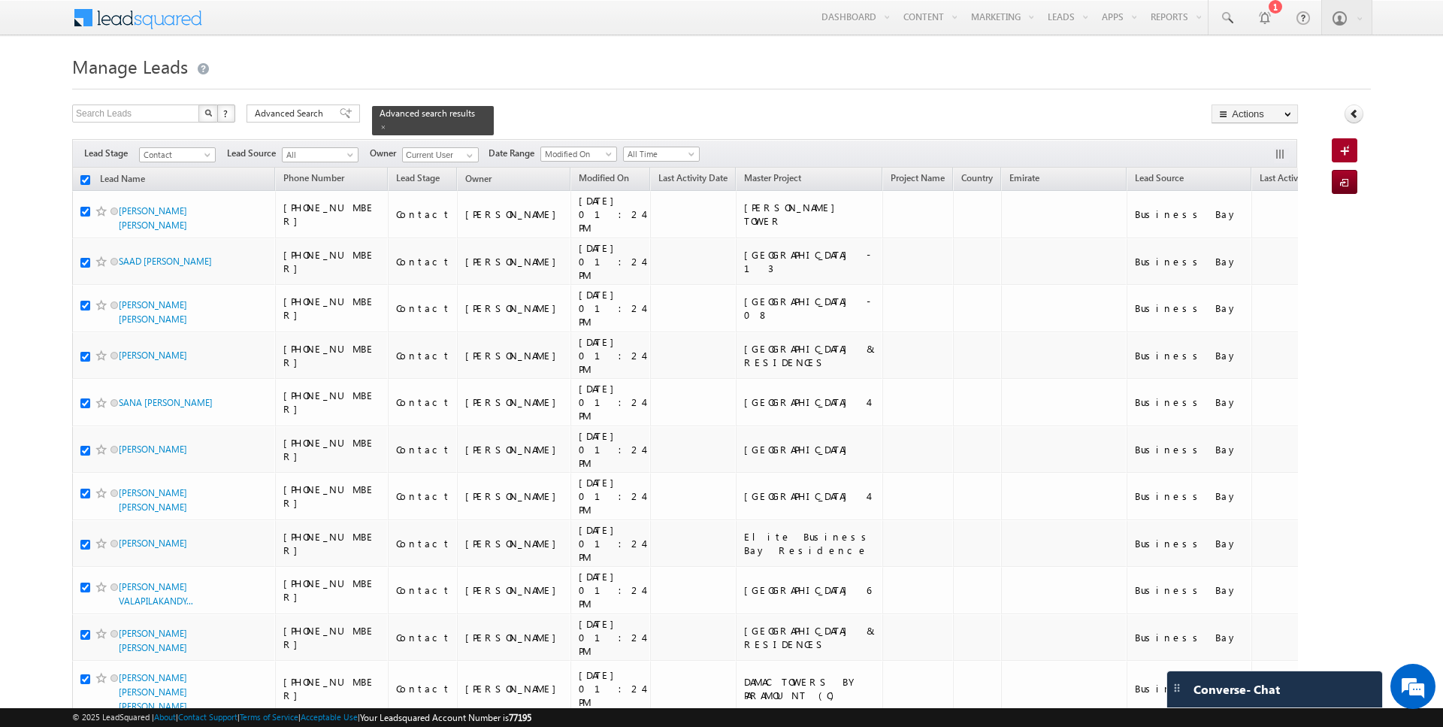
checkbox input "true"
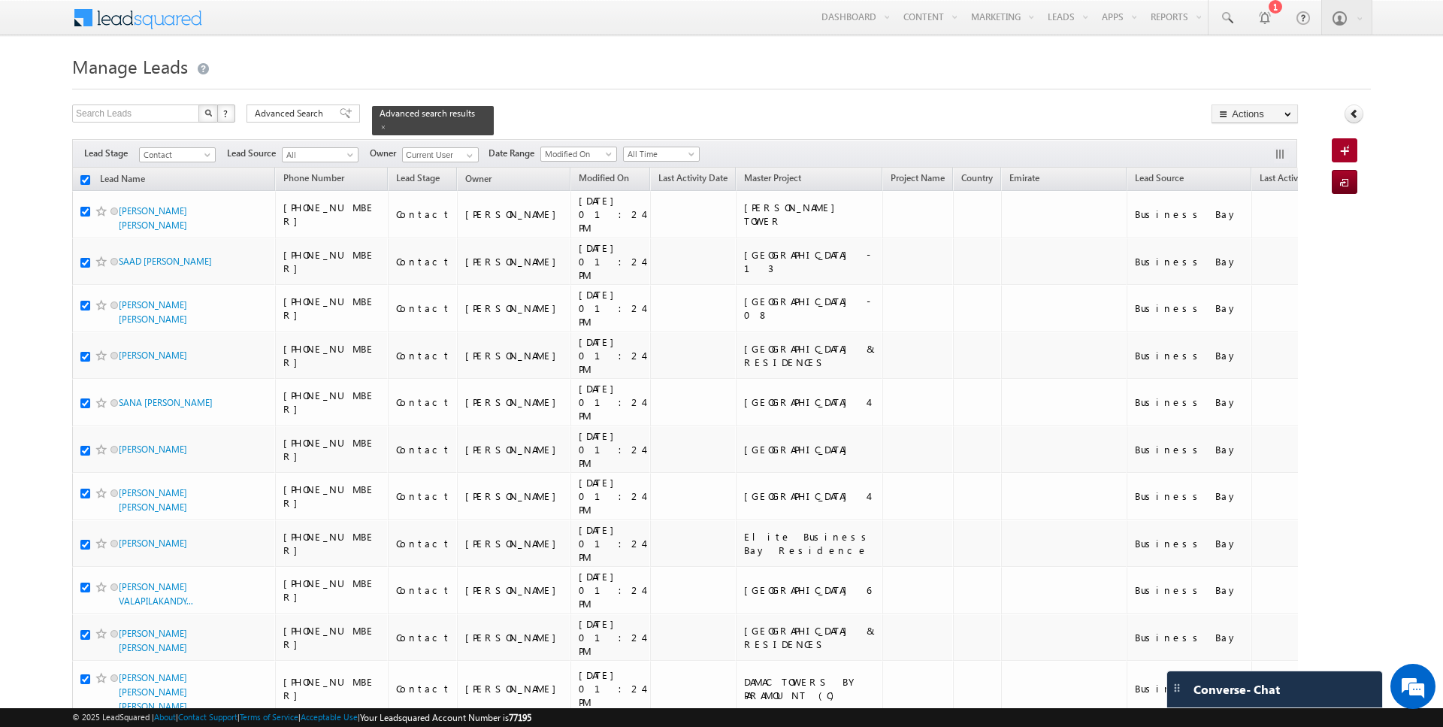
checkbox input "true"
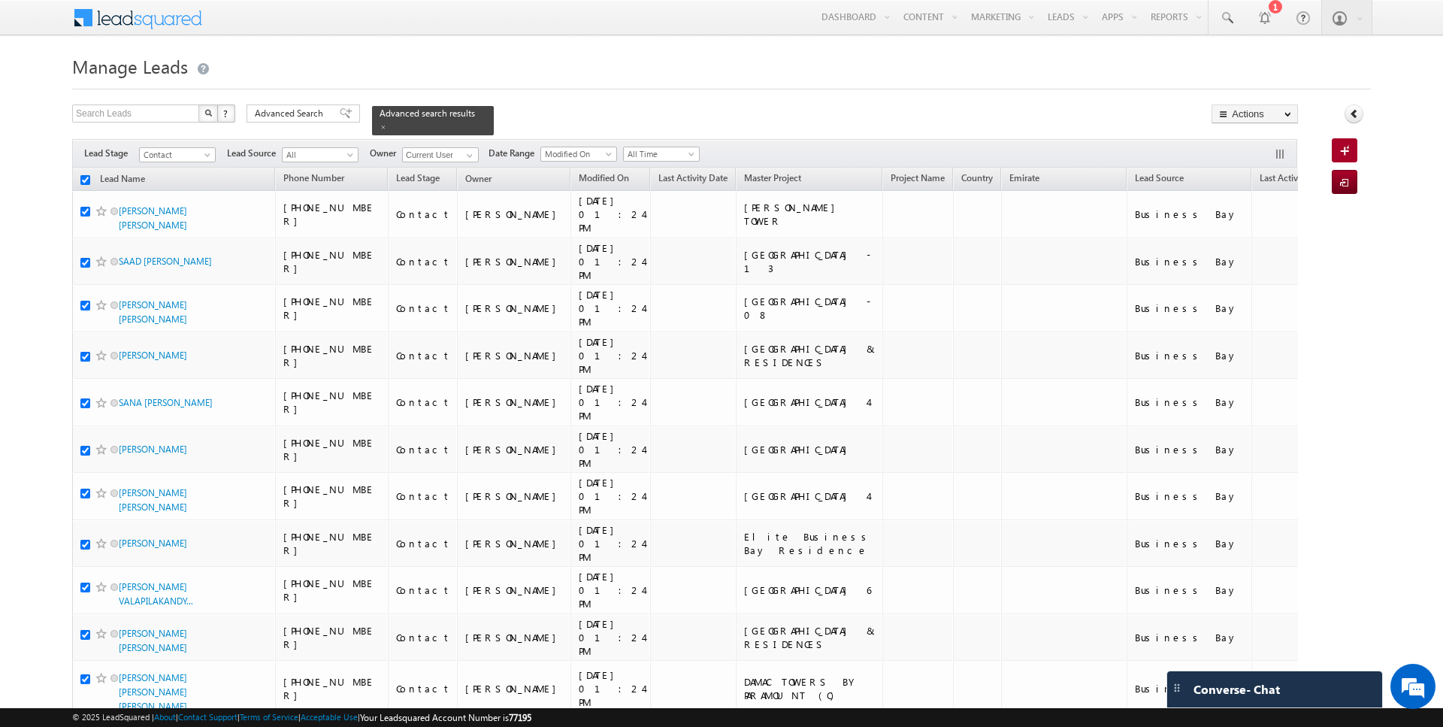
checkbox input "true"
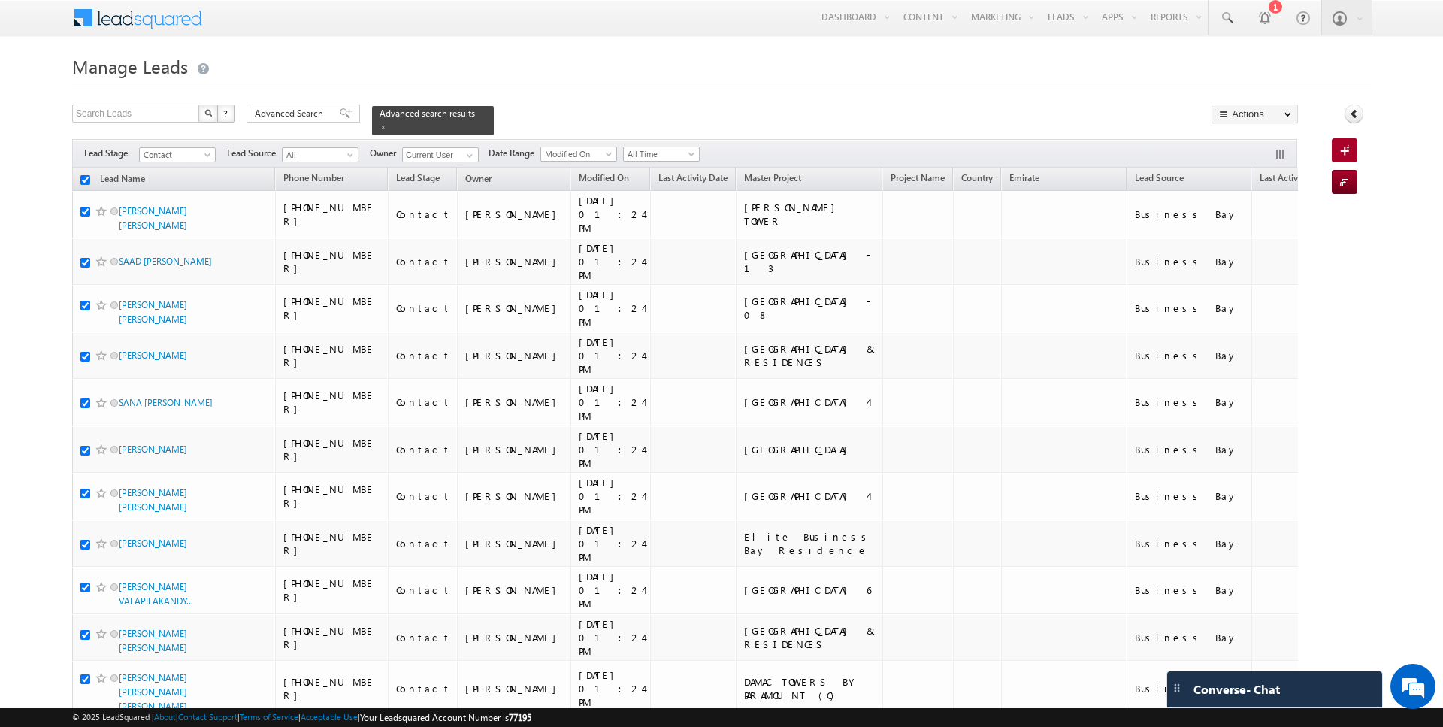
checkbox input "true"
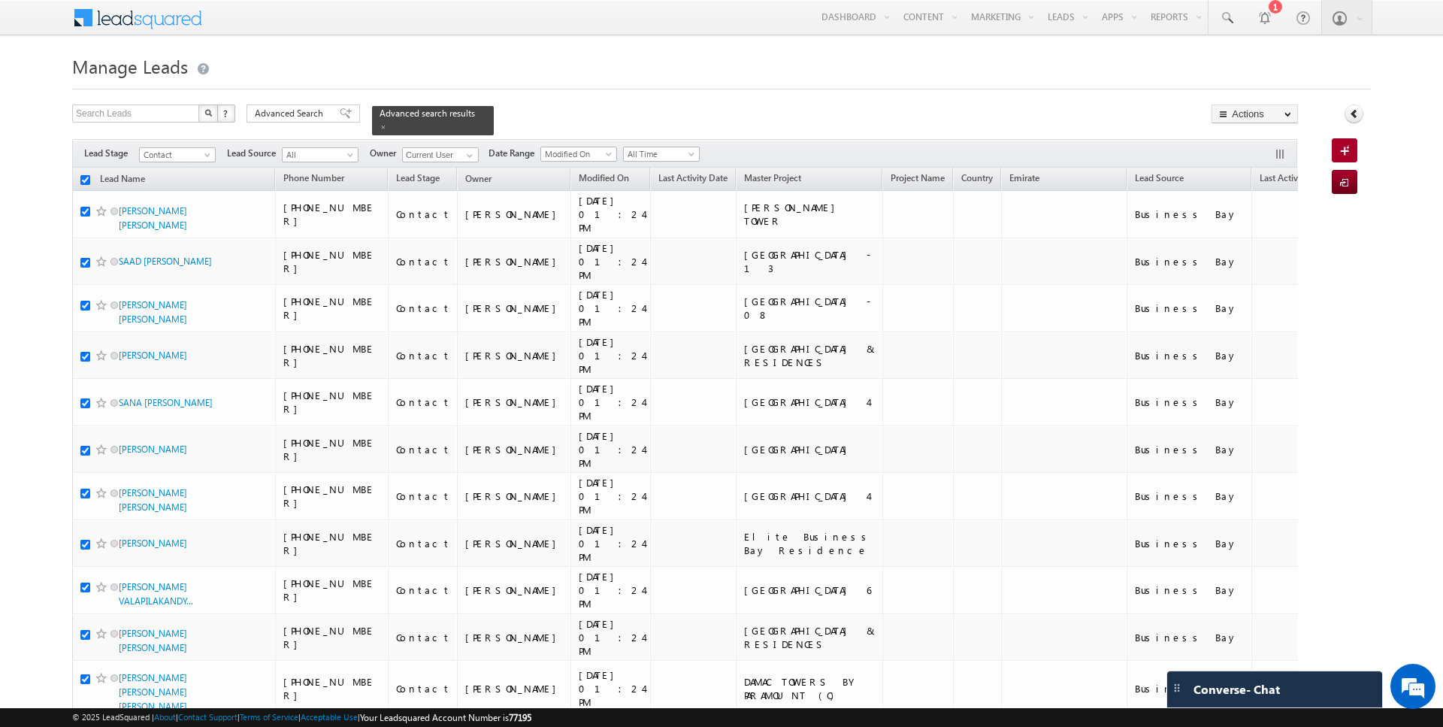
checkbox input "true"
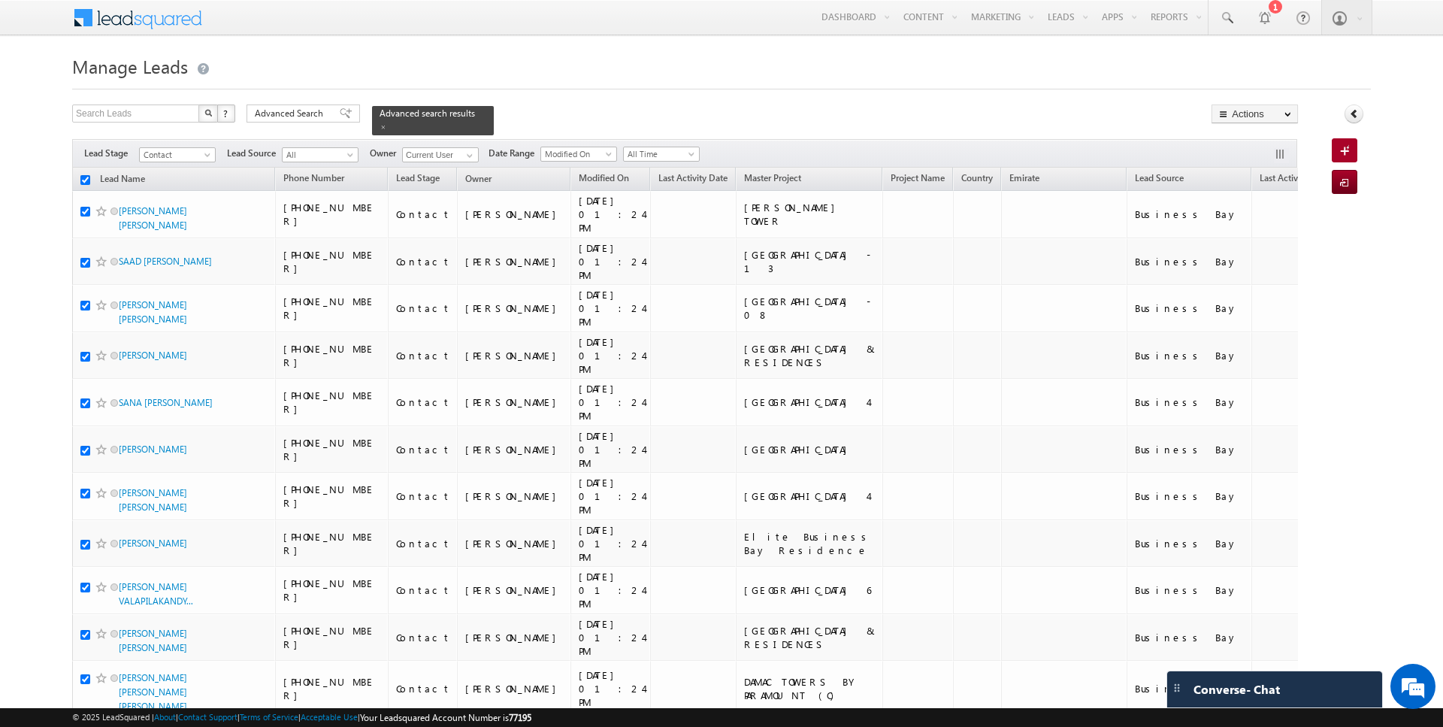
checkbox input "true"
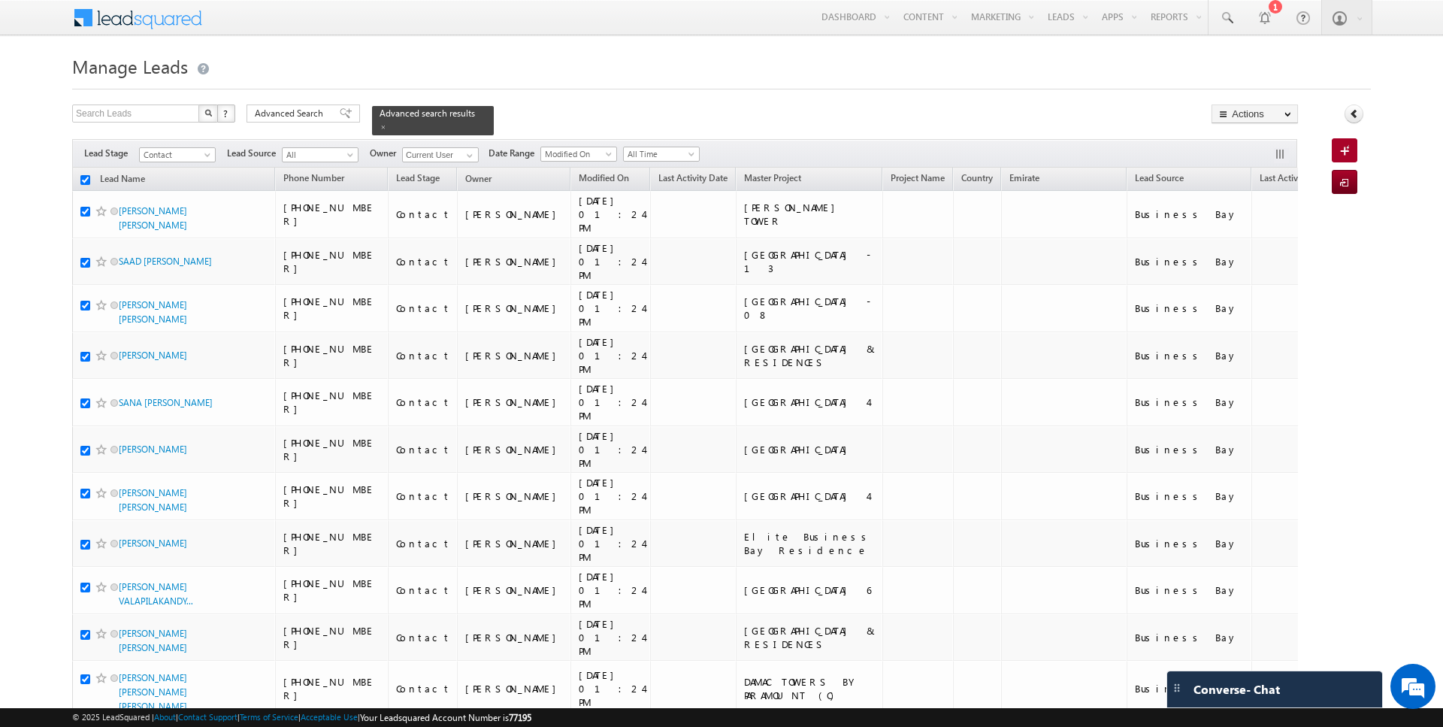
checkbox input "true"
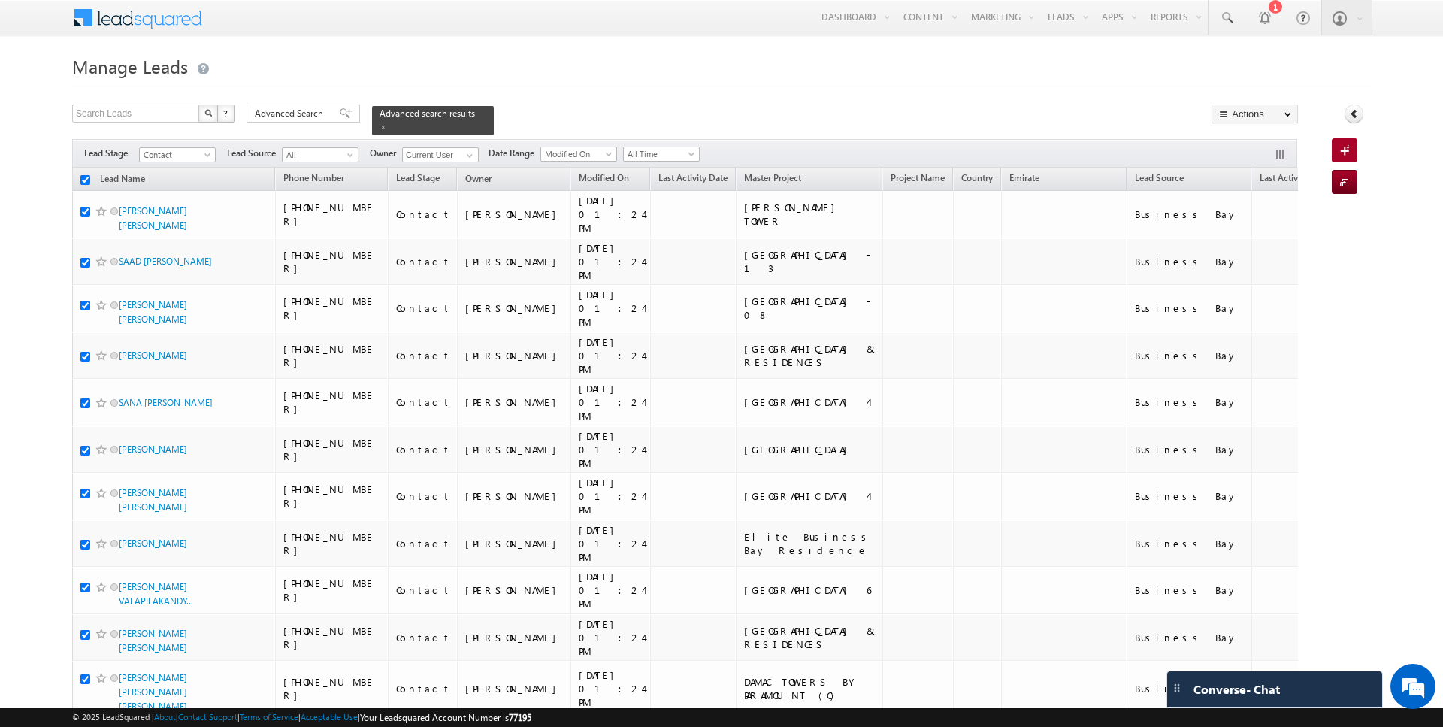
checkbox input "true"
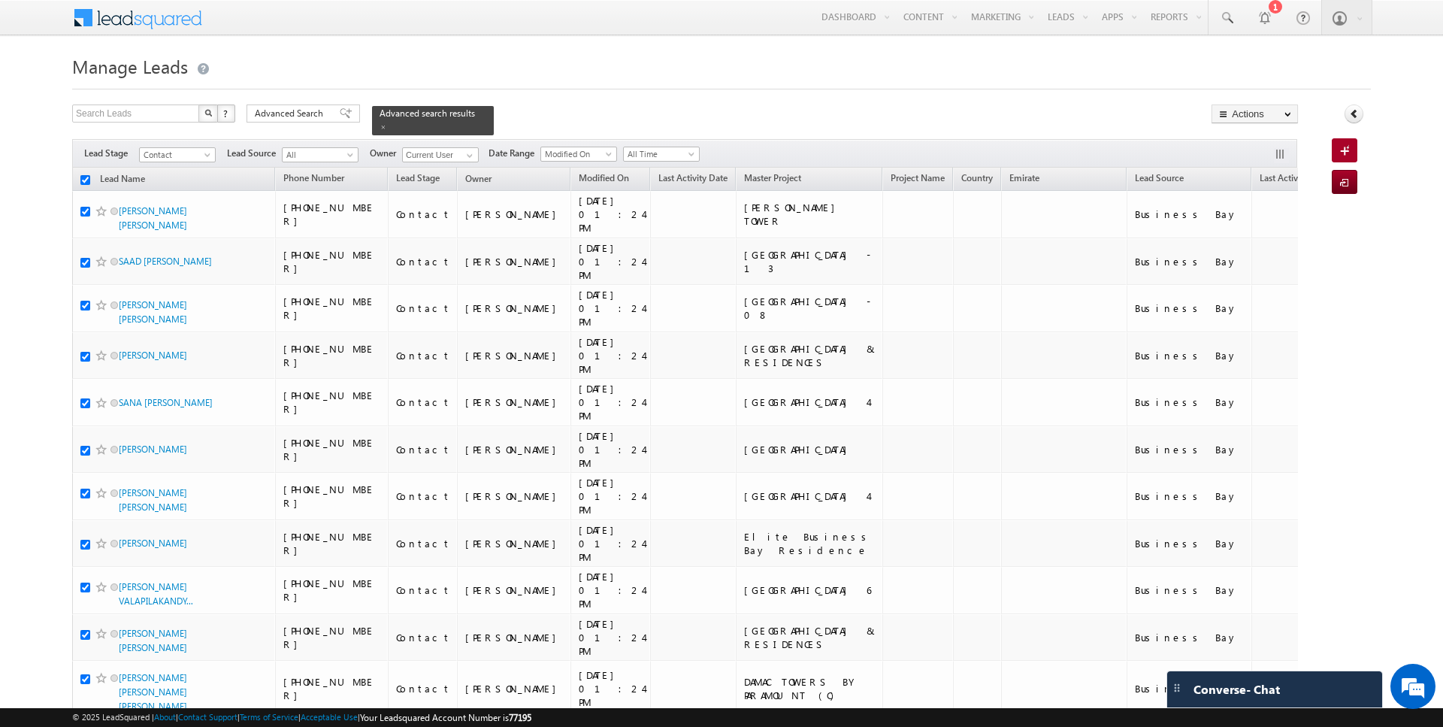
checkbox input "true"
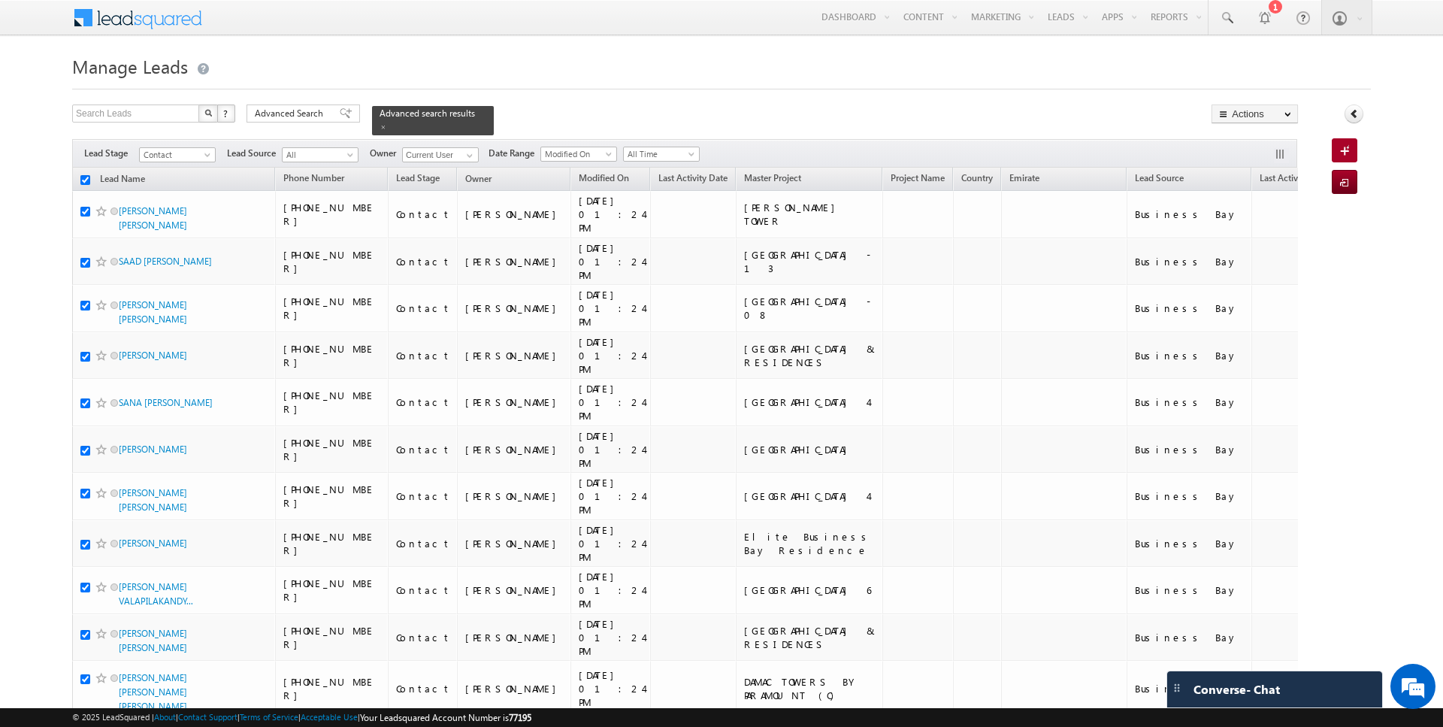
checkbox input "true"
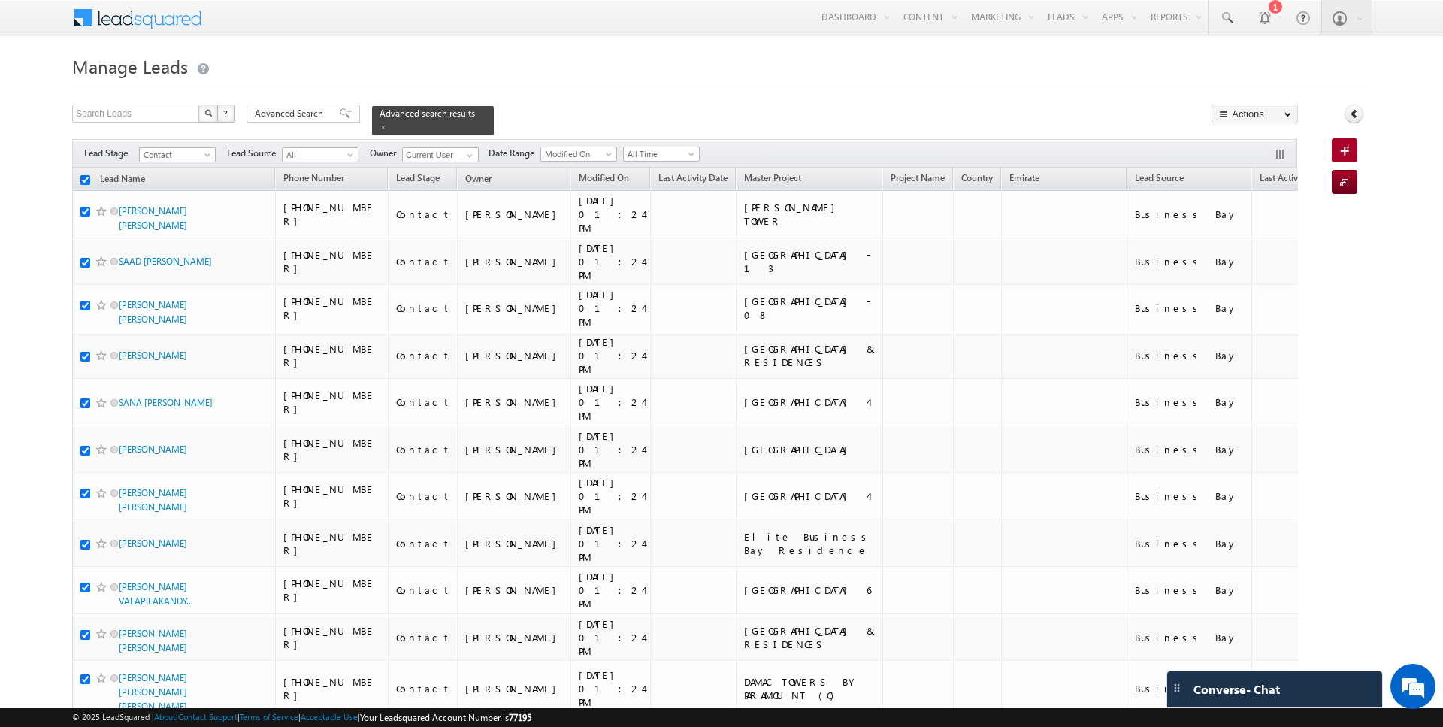
checkbox input "true"
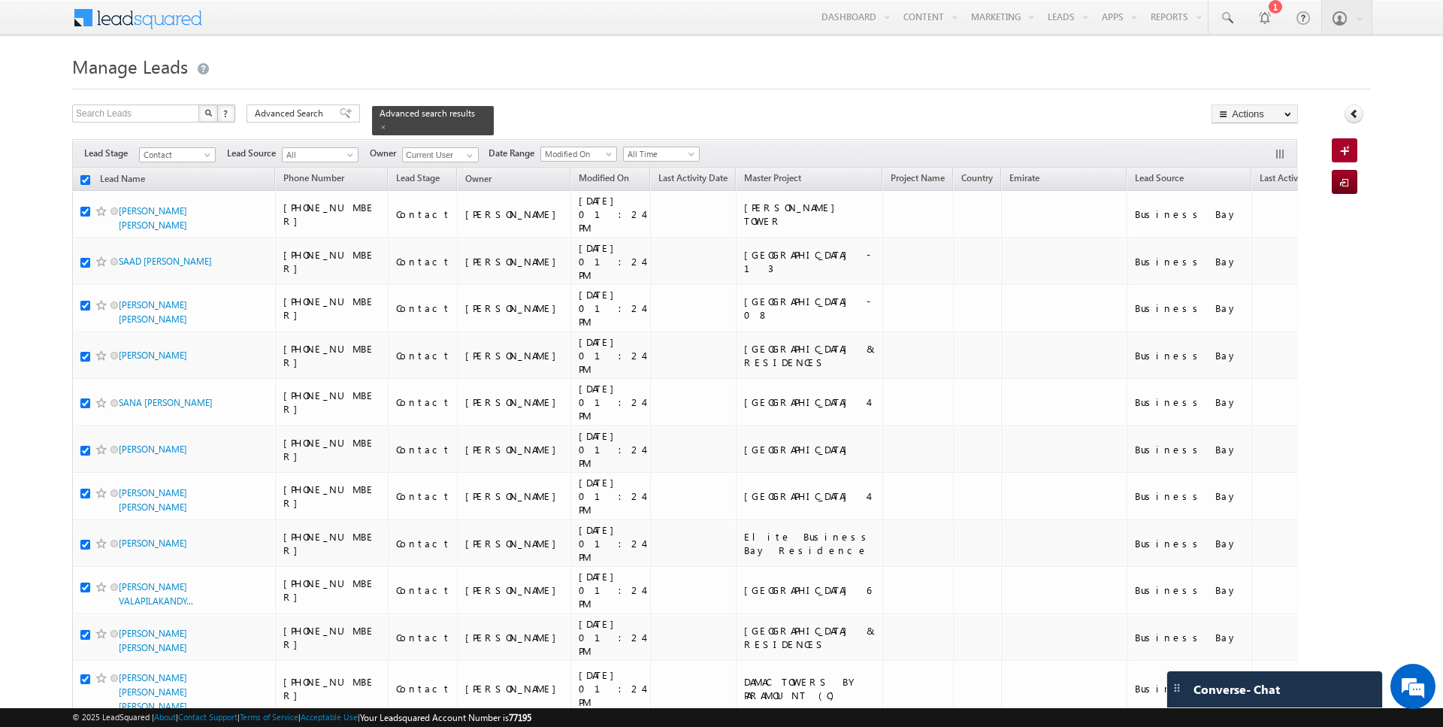
checkbox input "true"
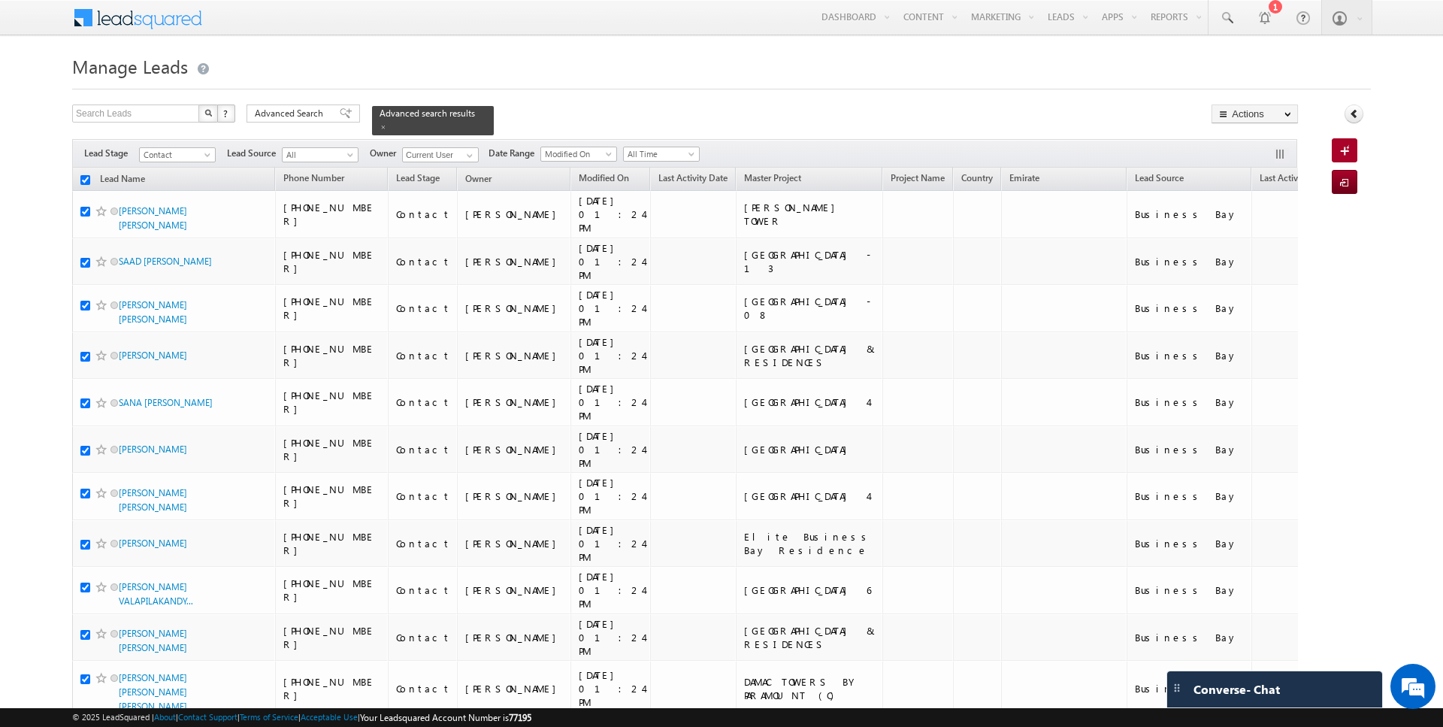
checkbox input "true"
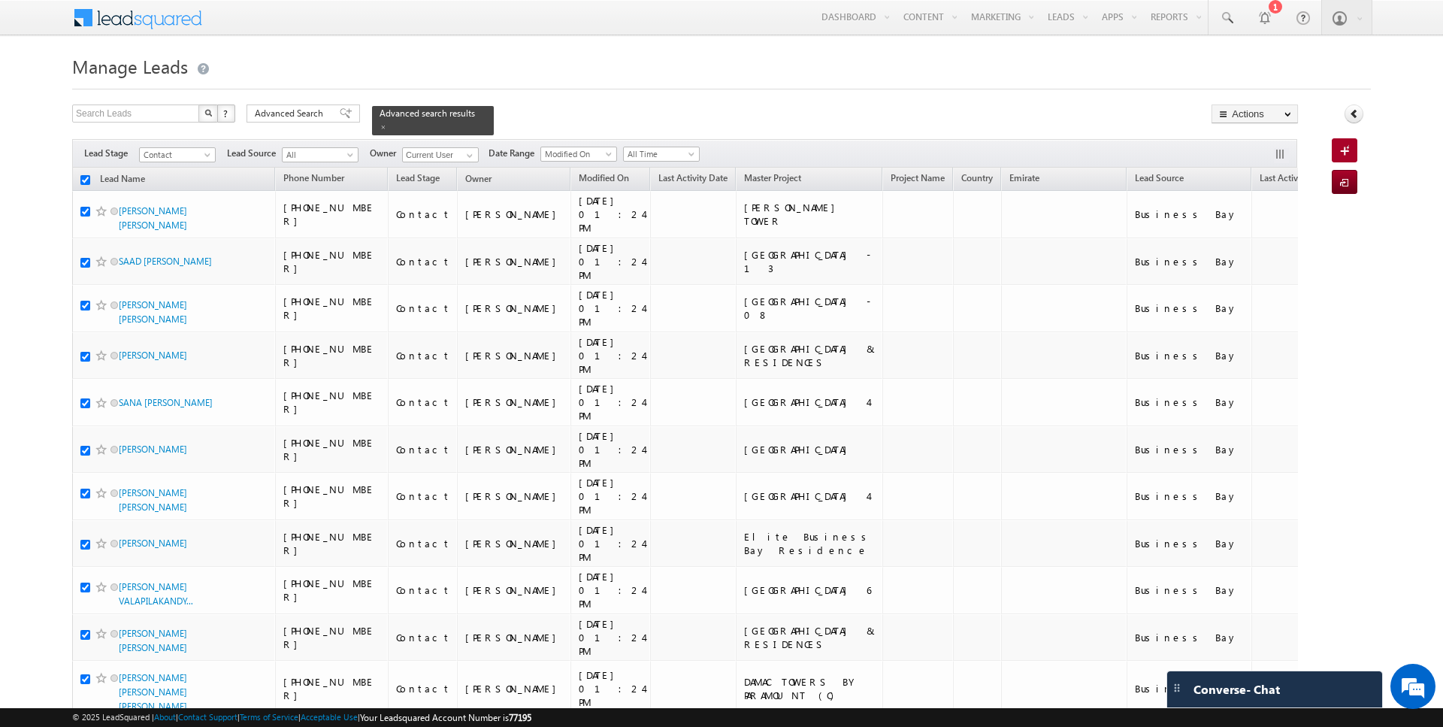
checkbox input "true"
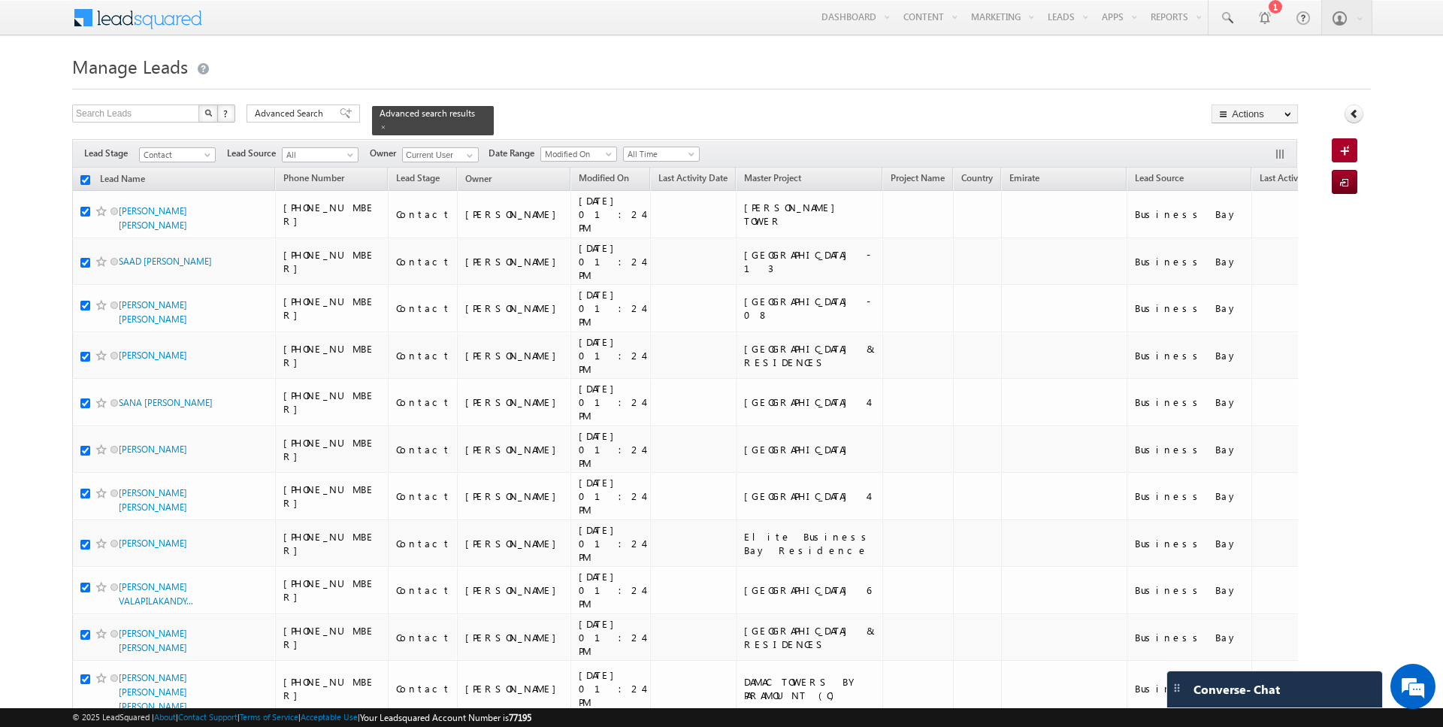
checkbox input "true"
click at [1246, 238] on link "Change Owner" at bounding box center [1255, 244] width 85 height 18
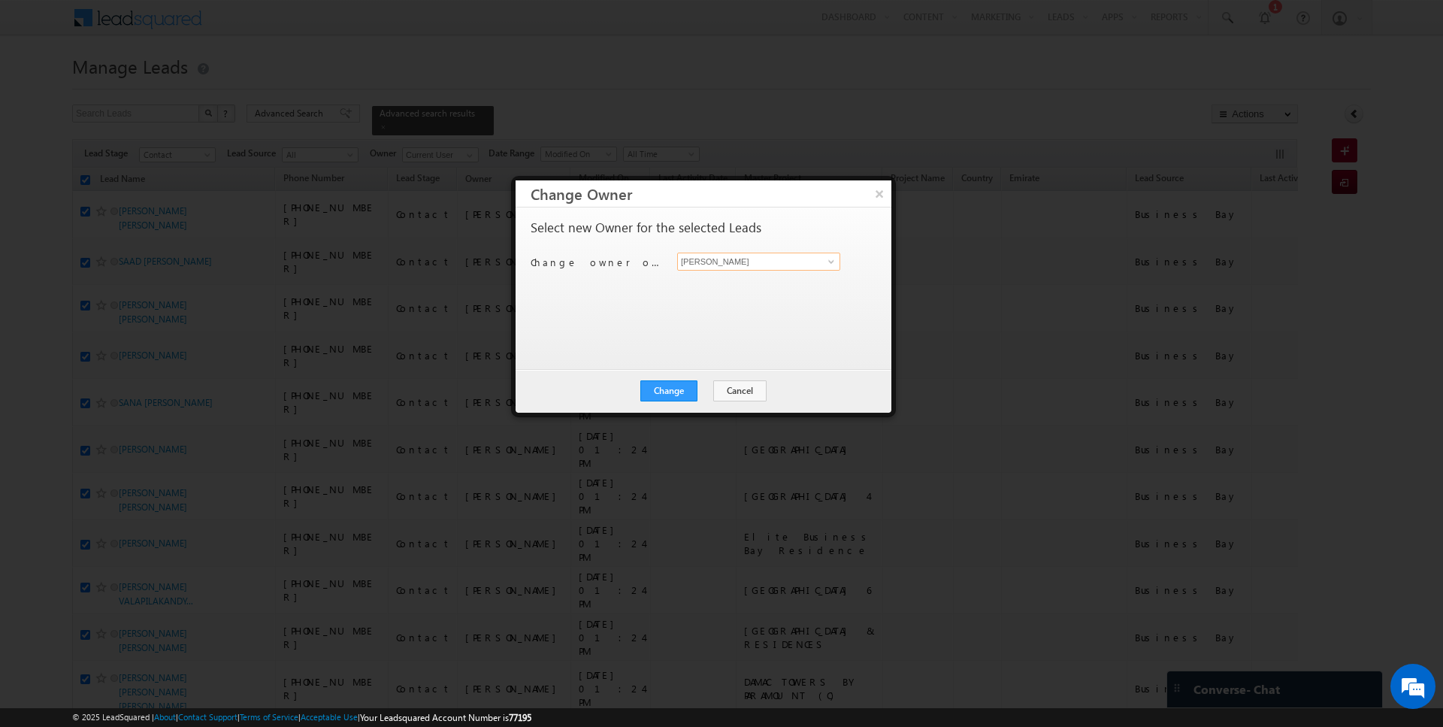
click at [798, 262] on input "[PERSON_NAME]" at bounding box center [758, 262] width 163 height 18
type input "Kartik Sharma"
click at [667, 392] on button "Change" at bounding box center [668, 390] width 57 height 21
click at [713, 391] on button "Close" at bounding box center [706, 390] width 48 height 21
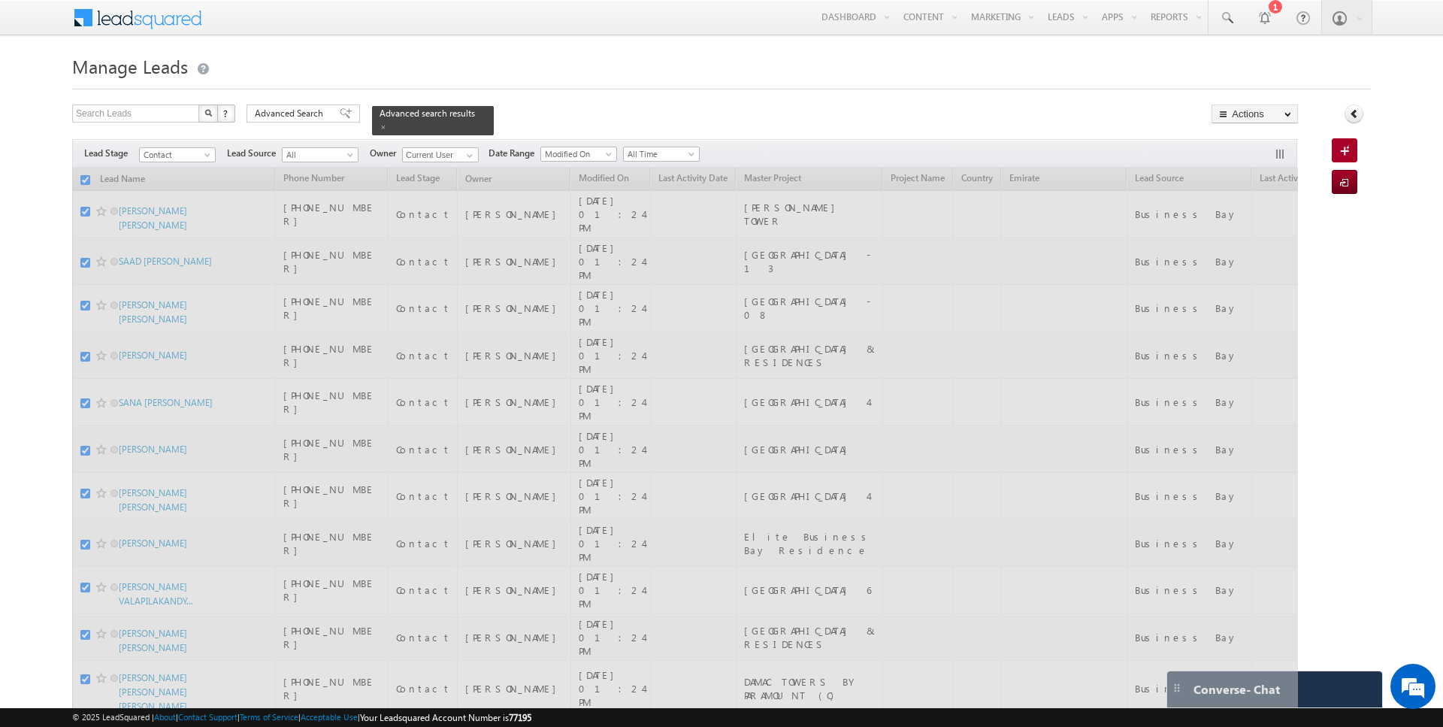
checkbox input "false"
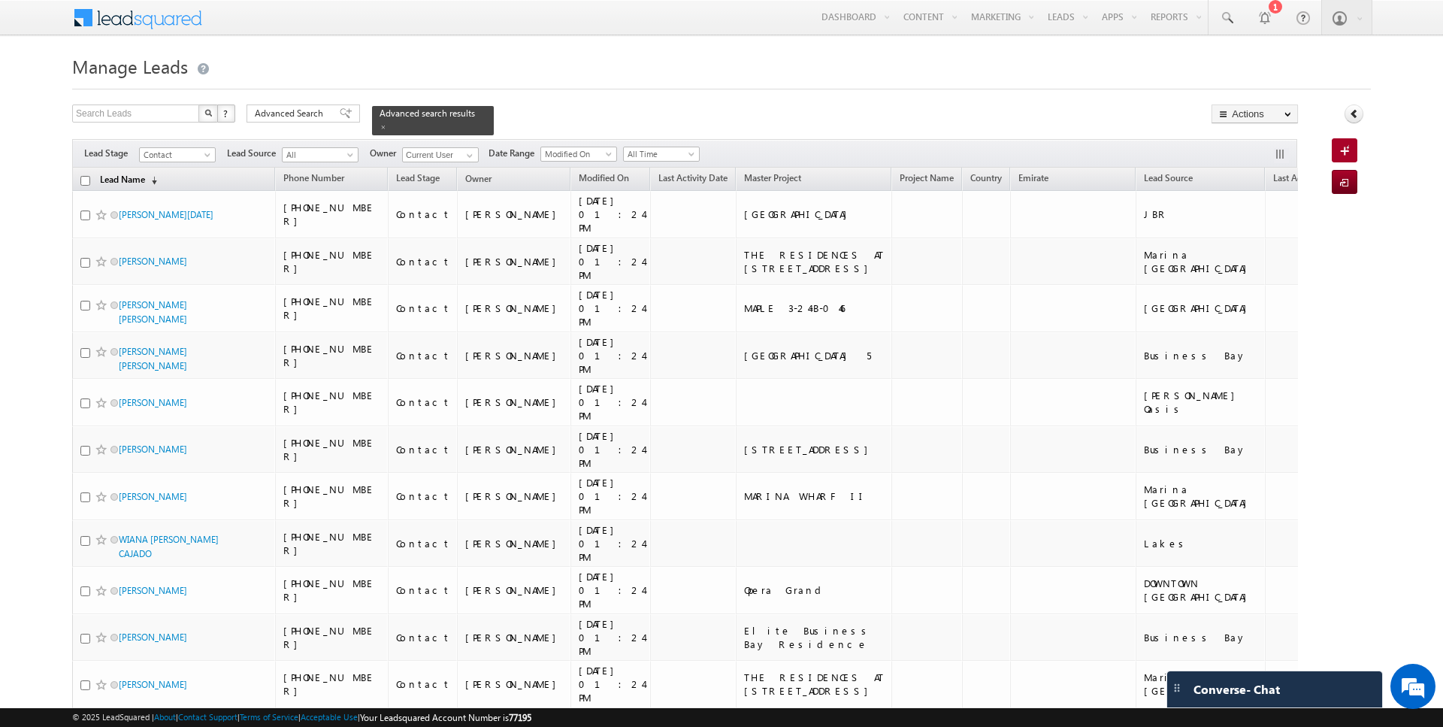
click at [124, 175] on link "Lead Name (sorted descending)" at bounding box center [128, 181] width 72 height 20
